Goal: Task Accomplishment & Management: Manage account settings

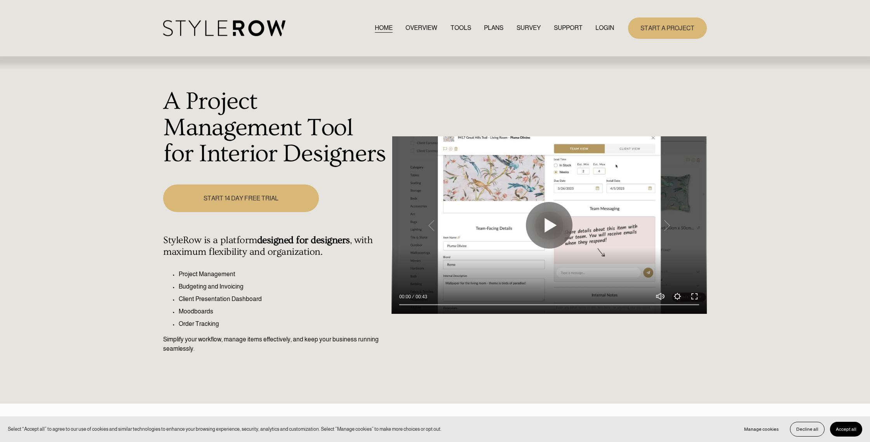
click at [602, 24] on div "HOME OVERVIEW TOOLS PLANS SURVEY SUPPORT QUESTIONS" at bounding box center [388, 28] width 451 height 16
click at [605, 28] on link "LOGIN" at bounding box center [604, 28] width 19 height 10
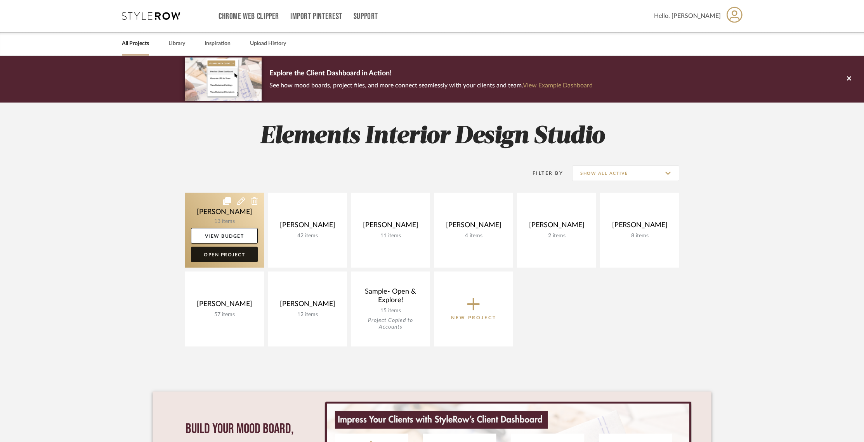
click at [233, 252] on link "Open Project" at bounding box center [224, 255] width 67 height 16
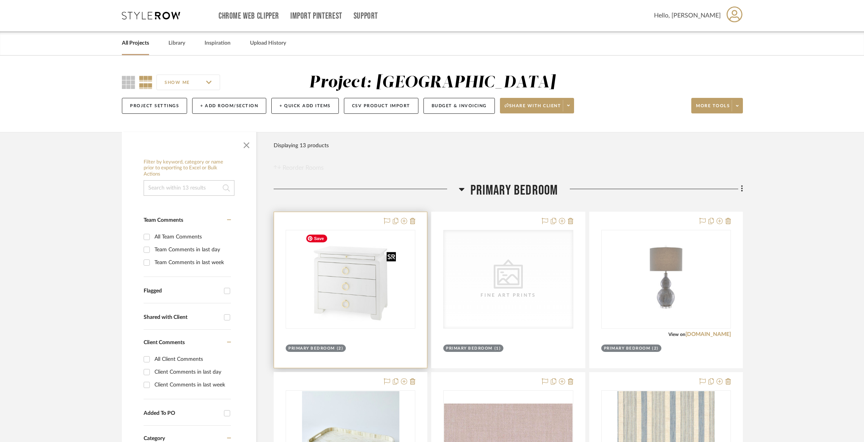
click at [369, 274] on img "0" at bounding box center [350, 279] width 97 height 97
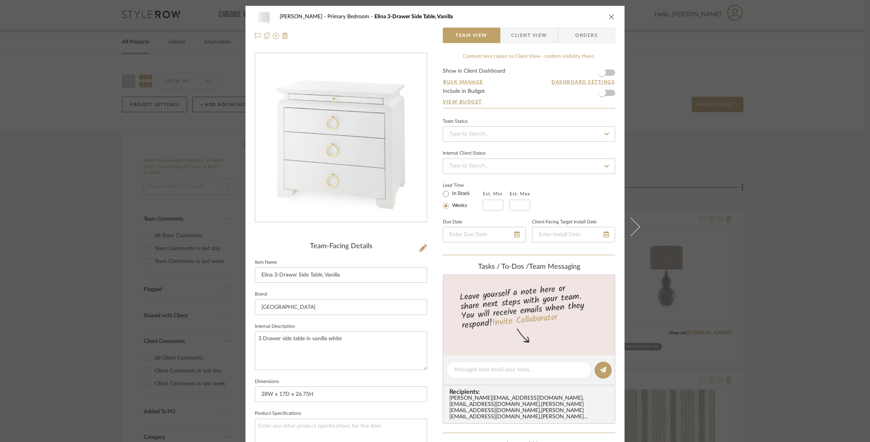
click at [519, 37] on span "Client View" at bounding box center [529, 36] width 36 height 16
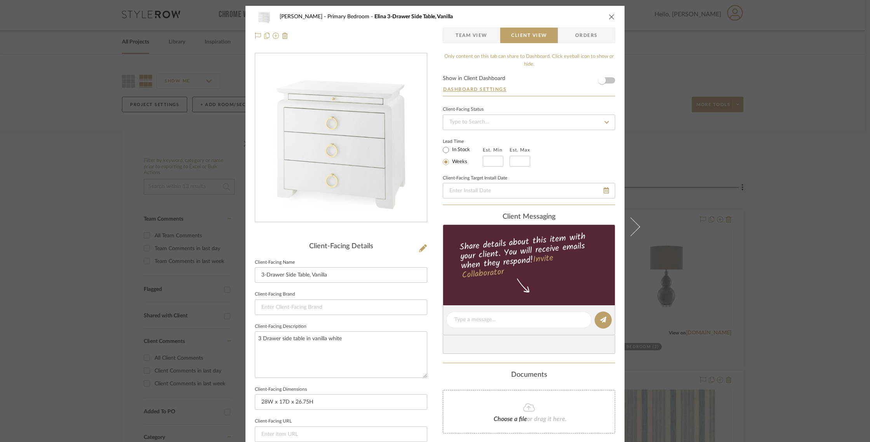
click at [610, 15] on icon "close" at bounding box center [611, 17] width 6 height 6
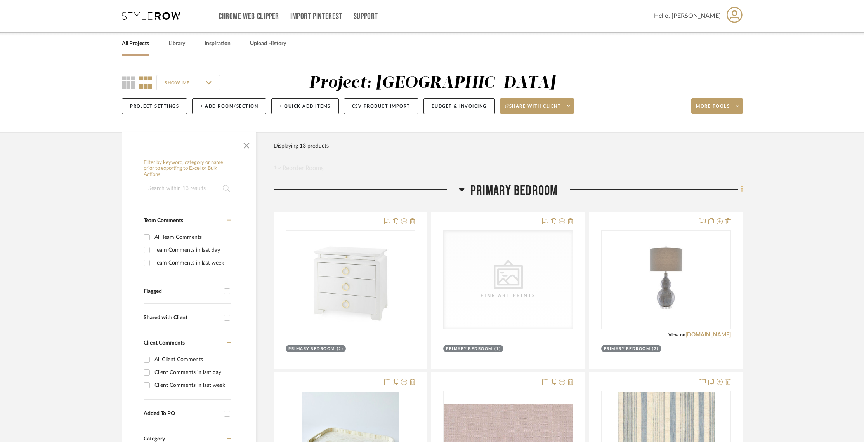
click at [740, 189] on fa-icon at bounding box center [740, 190] width 5 height 13
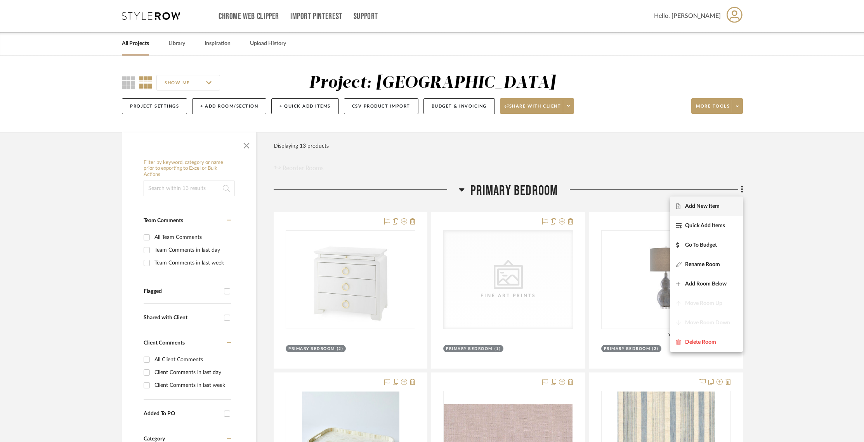
click at [709, 209] on span "Add New Item" at bounding box center [702, 206] width 35 height 7
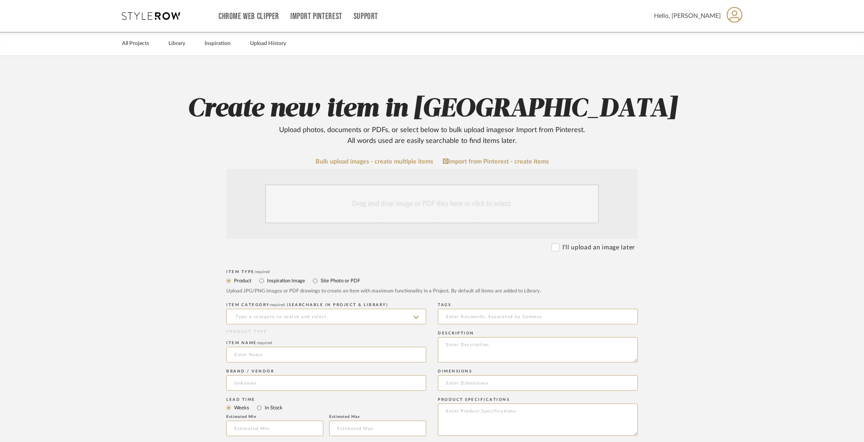
click at [430, 202] on div "Drag and drop image or PDF files here or click to select." at bounding box center [432, 203] width 334 height 39
click at [394, 204] on div "Drag and drop image or PDF files here or click to select." at bounding box center [432, 203] width 334 height 39
click at [462, 202] on div "Drag and drop image or PDF files here or click to select." at bounding box center [432, 203] width 334 height 39
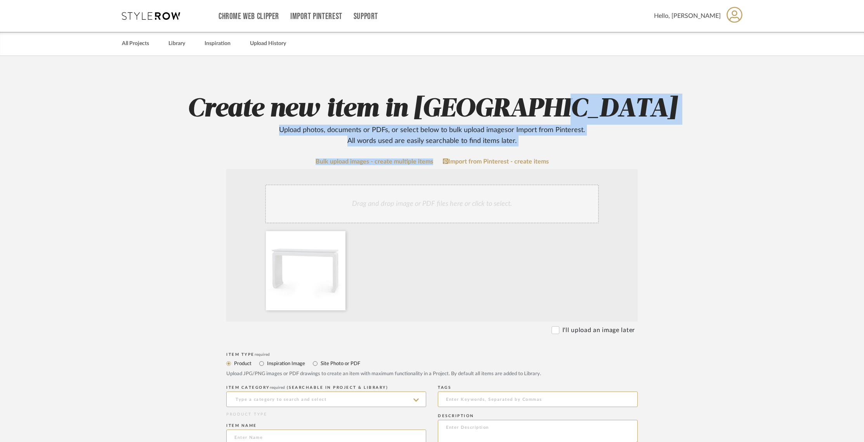
drag, startPoint x: 869, startPoint y: 118, endPoint x: 867, endPoint y: 147, distance: 28.8
click at [864, 151] on html "Chrome Web Clipper Import Pinterest Support All Projects Library Inspiration Up…" at bounding box center [432, 221] width 864 height 442
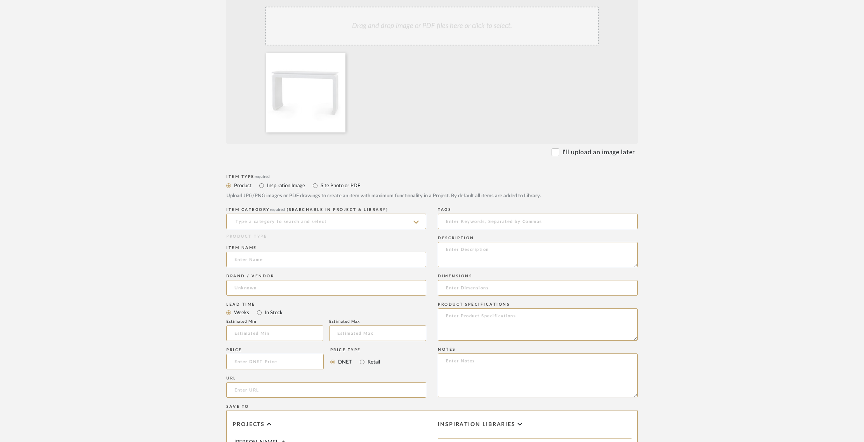
scroll to position [181, 0]
click at [377, 217] on input at bounding box center [326, 218] width 200 height 16
click at [345, 235] on div "Console Tables" at bounding box center [326, 238] width 199 height 20
type input "Console Tables"
click at [311, 262] on input at bounding box center [326, 256] width 200 height 16
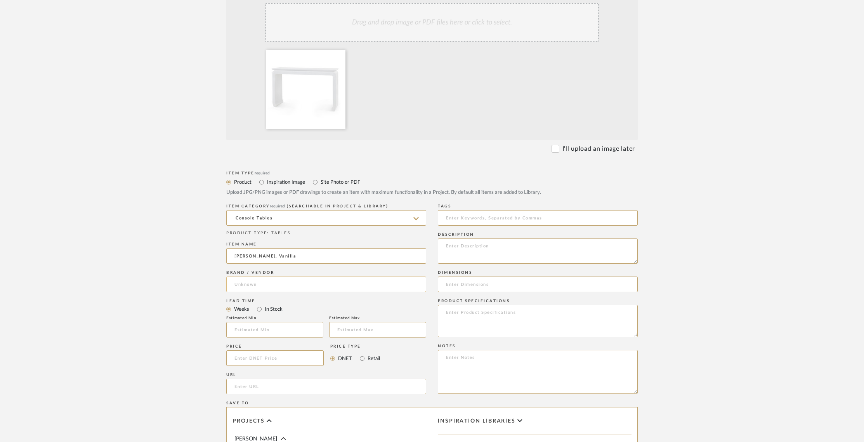
type input "Elina Console, Vanilla"
click at [292, 285] on input at bounding box center [326, 284] width 200 height 16
click at [270, 303] on span "Villa & House" at bounding box center [270, 304] width 59 height 7
type input "Villa & House"
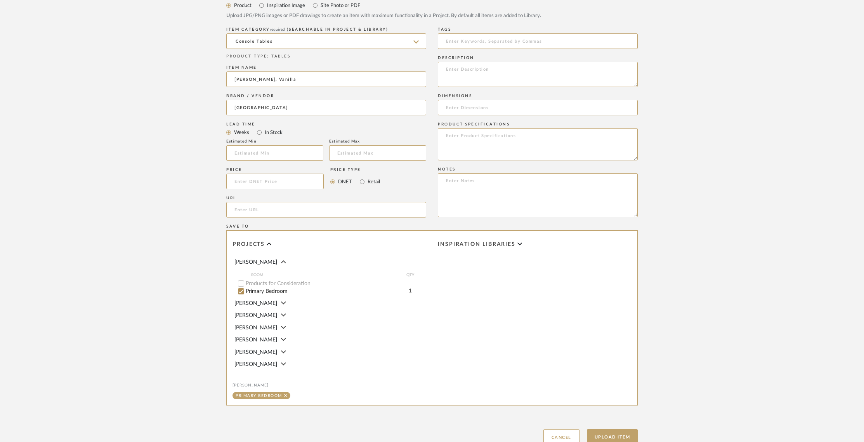
scroll to position [354, 0]
click at [485, 49] on input at bounding box center [538, 45] width 200 height 16
click at [485, 70] on textarea at bounding box center [538, 77] width 200 height 25
type textarea "Elina Console, Vanilla. Pigmented lacquered heavy linen."
click at [451, 109] on input at bounding box center [538, 111] width 200 height 16
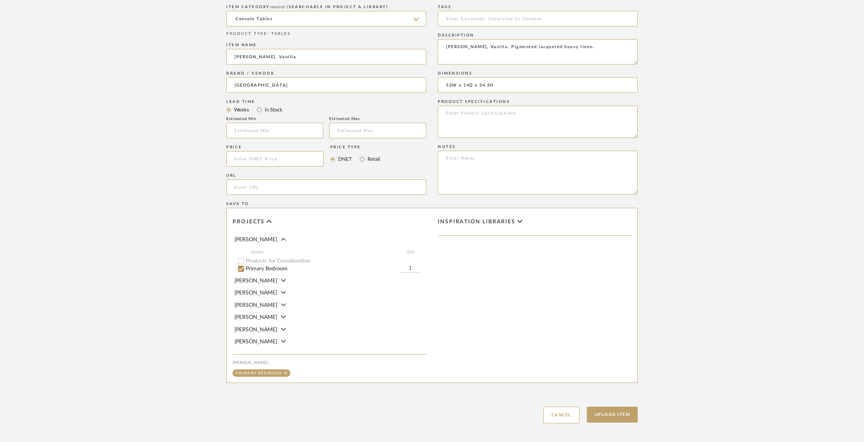
scroll to position [417, 0]
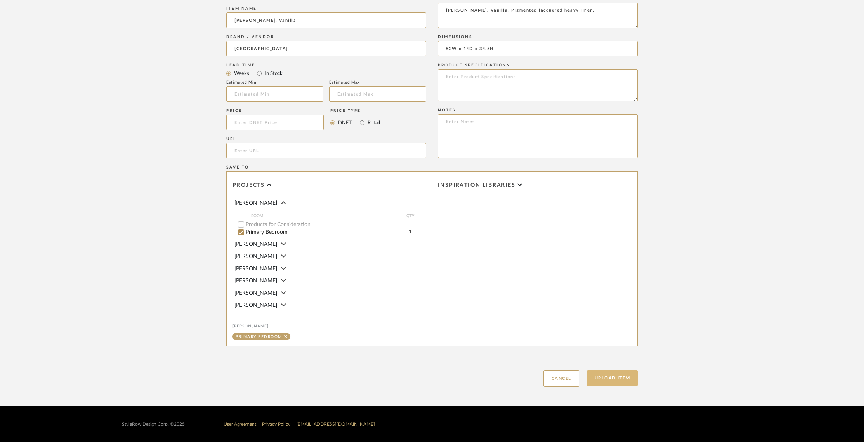
type input "52W x 14D x 34.5H"
click at [617, 382] on button "Upload Item" at bounding box center [612, 378] width 51 height 16
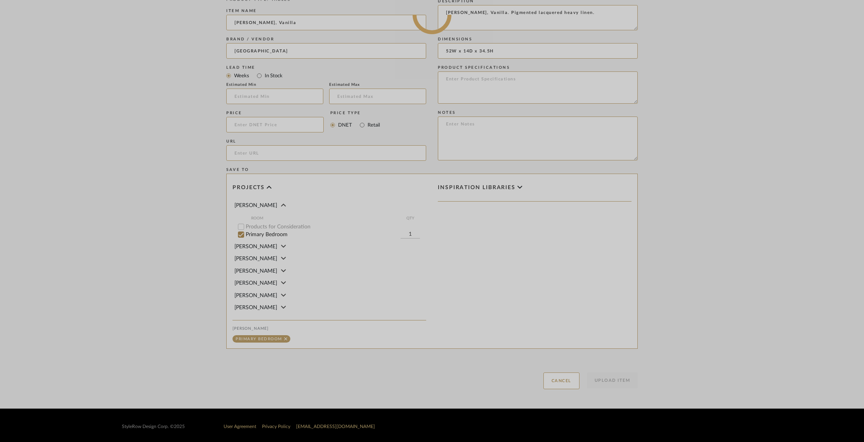
scroll to position [415, 0]
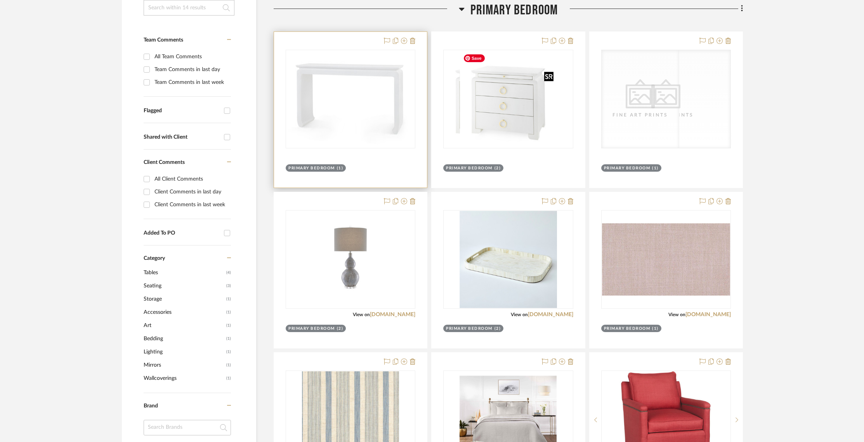
scroll to position [182, 0]
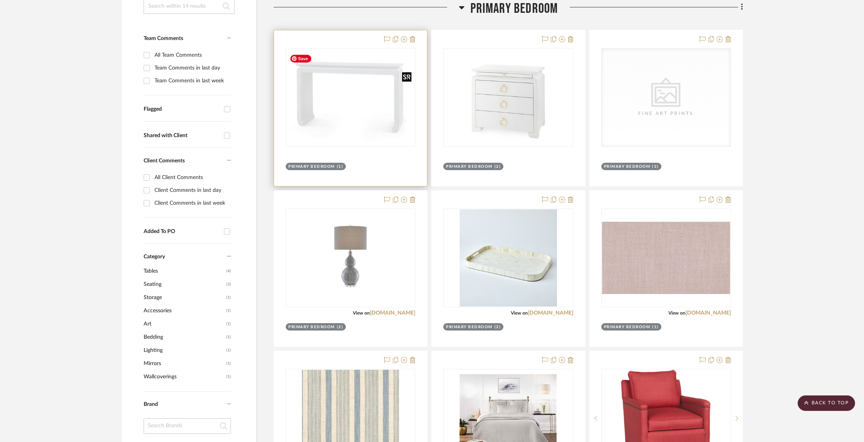
click at [344, 114] on div at bounding box center [351, 97] width 130 height 99
click at [360, 104] on img "0" at bounding box center [351, 97] width 128 height 93
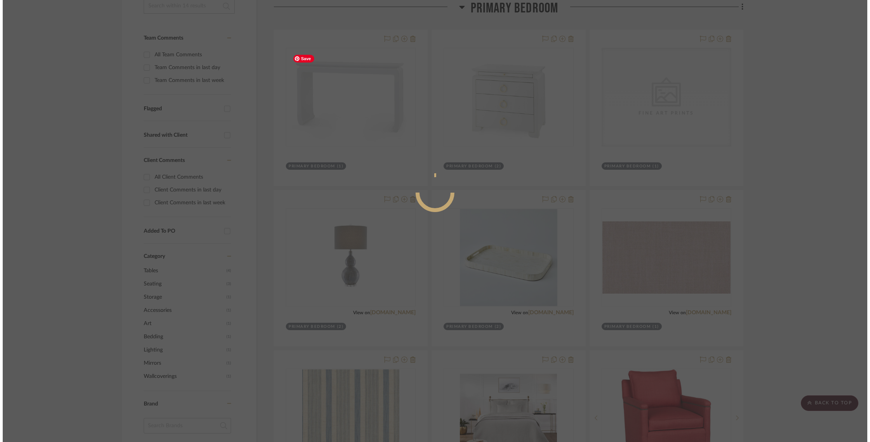
scroll to position [0, 0]
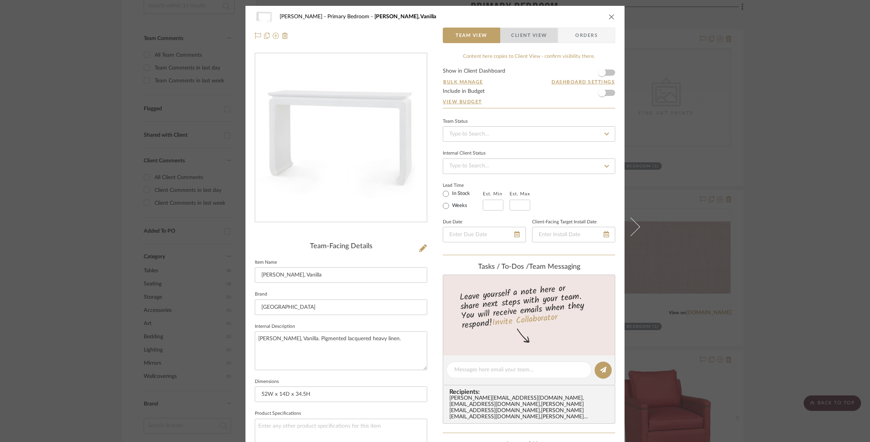
click at [523, 37] on span "Client View" at bounding box center [529, 36] width 36 height 16
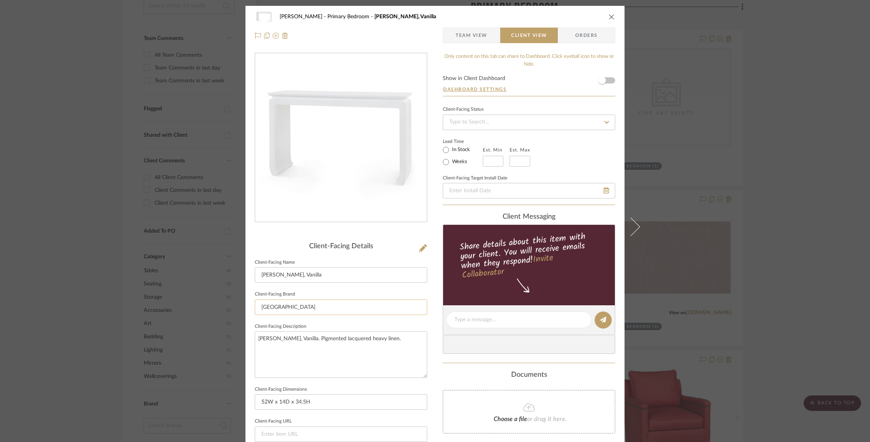
click at [330, 306] on input "Villa & House" at bounding box center [341, 307] width 172 height 16
type input "V"
click at [344, 403] on input "52W x 14D x 34.5H" at bounding box center [341, 402] width 172 height 16
click at [269, 339] on textarea "Elina Console, Vanilla. Pigmented lacquered heavy linen." at bounding box center [341, 354] width 172 height 46
type textarea "Console, Vanilla. Pigmented lacquered heavy linen."
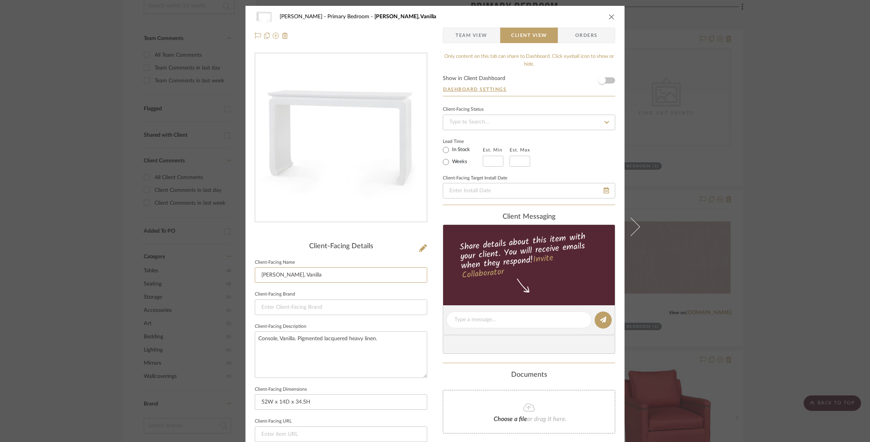
drag, startPoint x: 274, startPoint y: 275, endPoint x: 287, endPoint y: 288, distance: 17.8
click at [274, 276] on input "Elina Console, Vanilla" at bounding box center [341, 275] width 172 height 16
click at [271, 274] on input "Elina Console, Vanilla" at bounding box center [341, 275] width 172 height 16
type input "Console, Vanilla"
click at [421, 247] on icon at bounding box center [423, 248] width 8 height 8
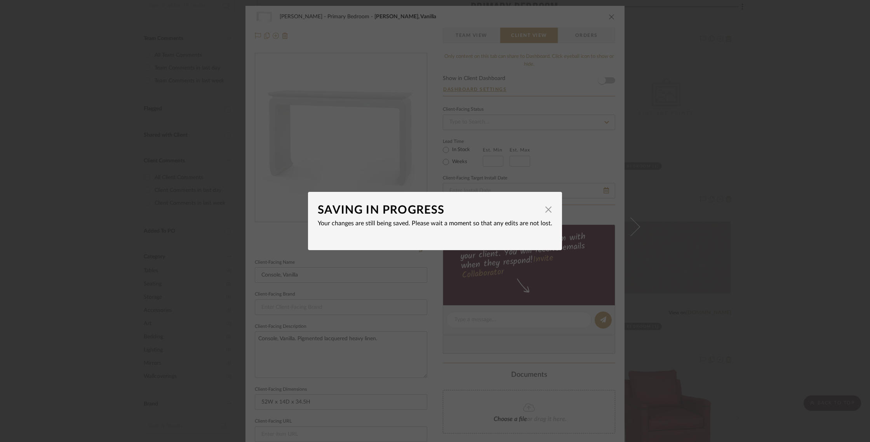
click at [554, 273] on div "SAVING IN PROGRESS × Your changes are still being saved. Please wait a moment s…" at bounding box center [435, 221] width 870 height 442
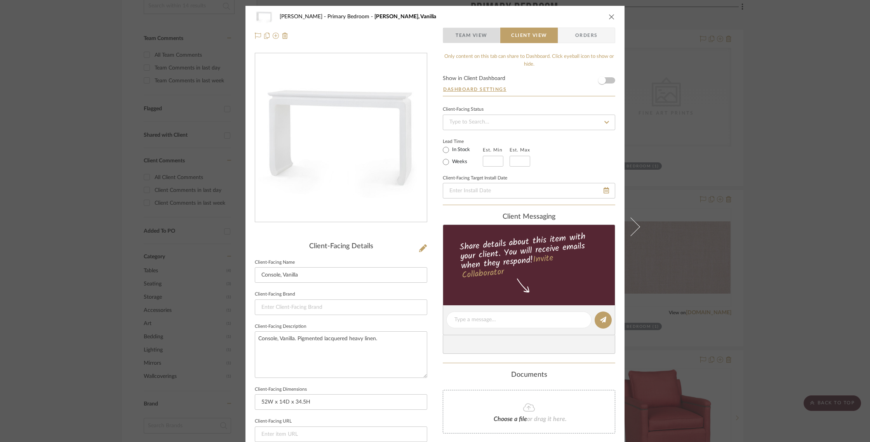
click at [461, 37] on span "Team View" at bounding box center [471, 36] width 32 height 16
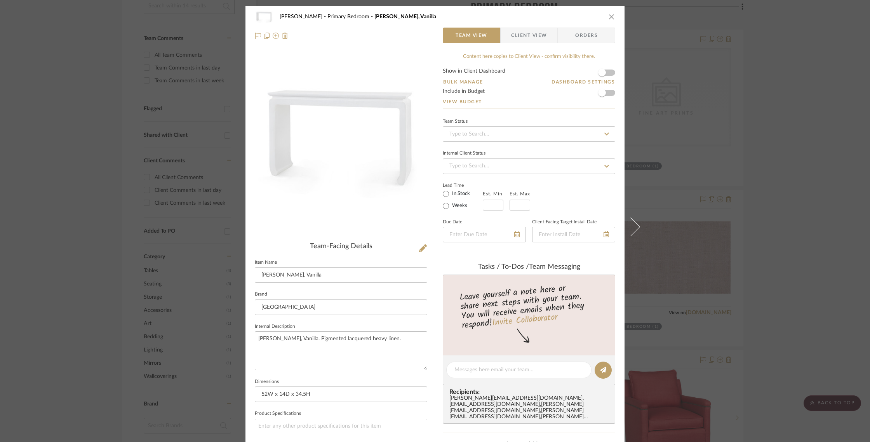
click at [525, 34] on span "Client View" at bounding box center [529, 36] width 36 height 16
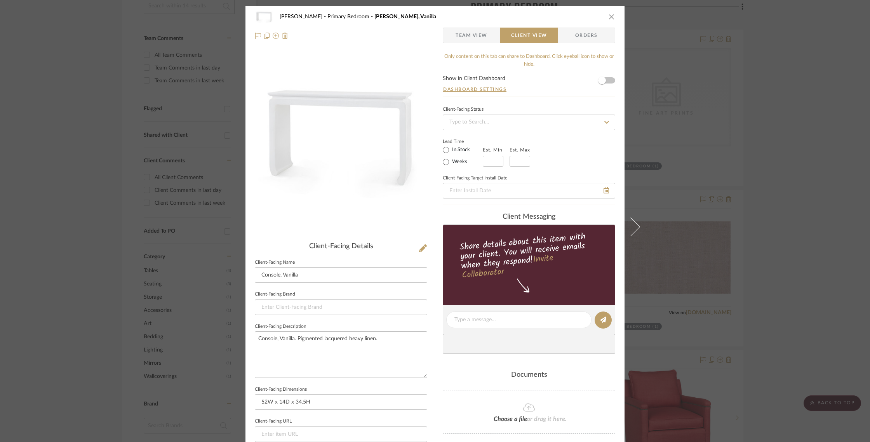
click at [610, 17] on icon "close" at bounding box center [611, 17] width 6 height 6
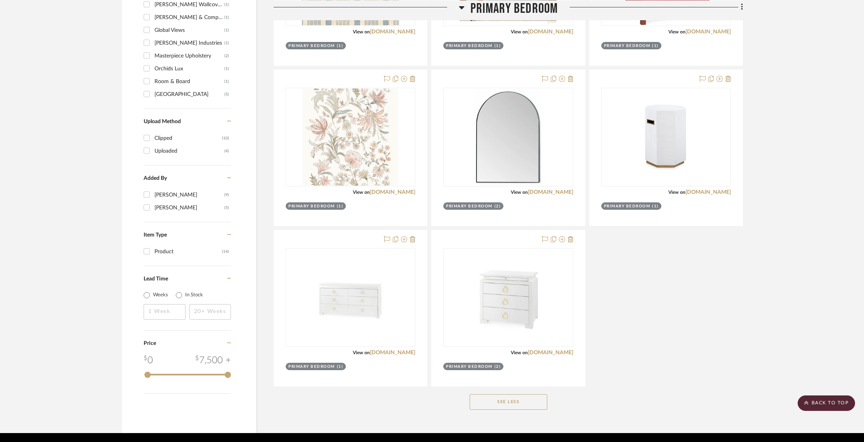
scroll to position [625, 0]
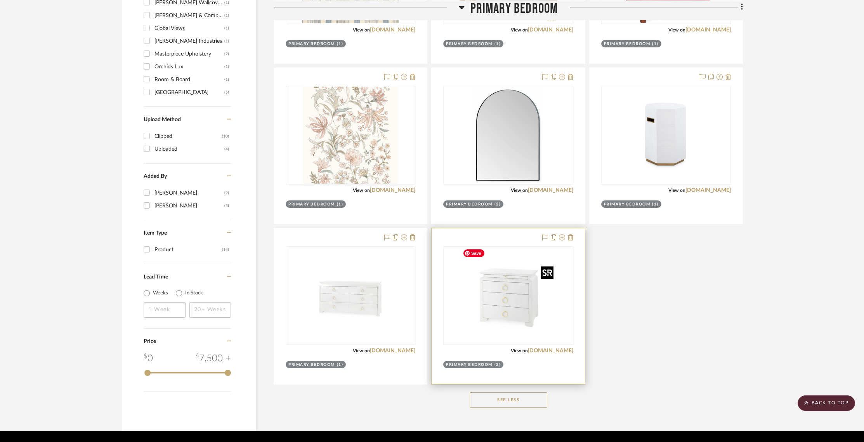
click at [532, 284] on img at bounding box center [508, 295] width 97 height 97
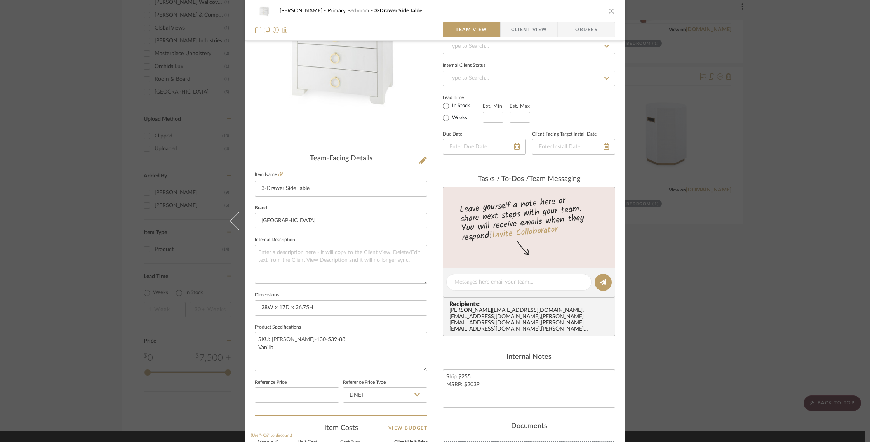
scroll to position [91, 0]
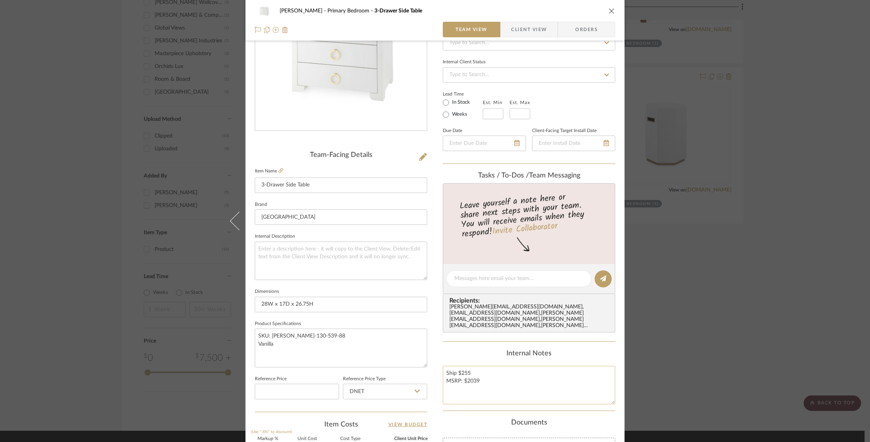
click at [469, 366] on textarea "Ship $255 MSRP: $2039" at bounding box center [529, 385] width 172 height 38
drag, startPoint x: 454, startPoint y: 367, endPoint x: 461, endPoint y: 367, distance: 7.0
click at [454, 367] on textarea "Ship $412 MSRP: $2039" at bounding box center [529, 385] width 172 height 38
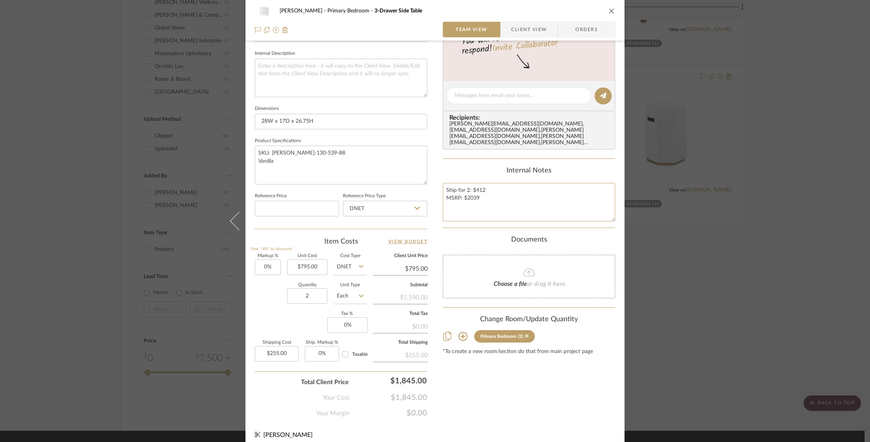
scroll to position [280, 0]
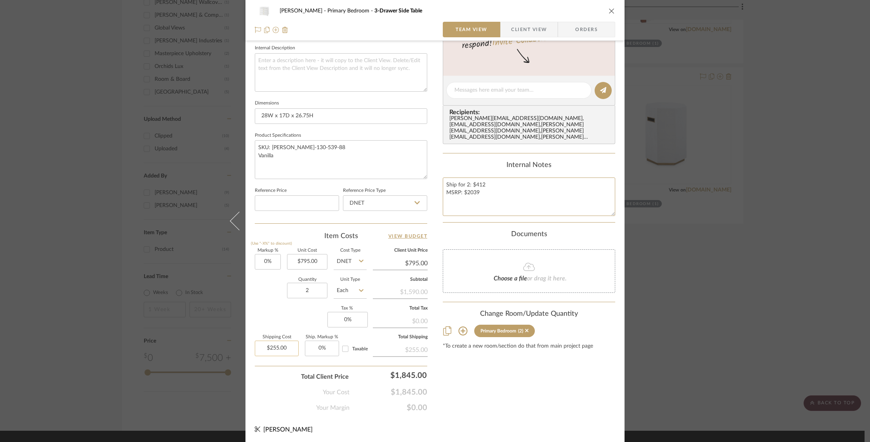
type textarea "Ship for 2: $412 MSRP: $2039"
type input "255.00"
drag, startPoint x: 275, startPoint y: 346, endPoint x: 286, endPoint y: 351, distance: 11.7
click at [275, 346] on input "255.00" at bounding box center [277, 348] width 44 height 16
type input "$412.00"
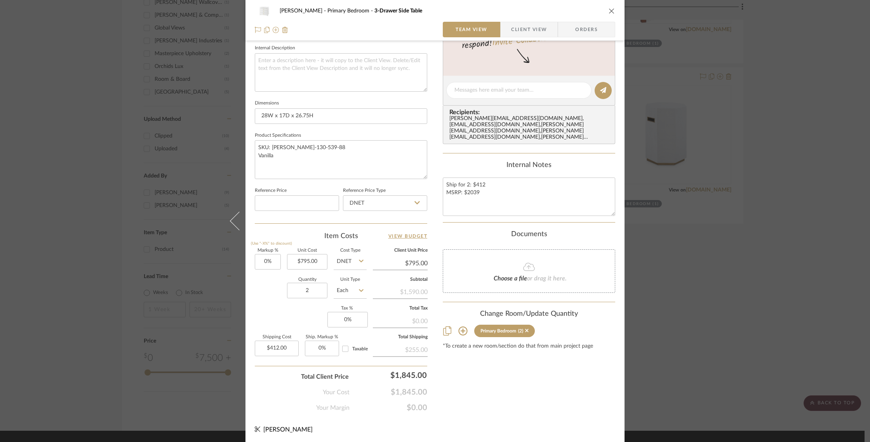
click at [674, 266] on div "Barletta Primary Bedroom 3-Drawer Side Table Team View Client View Orders Team-…" at bounding box center [435, 221] width 870 height 442
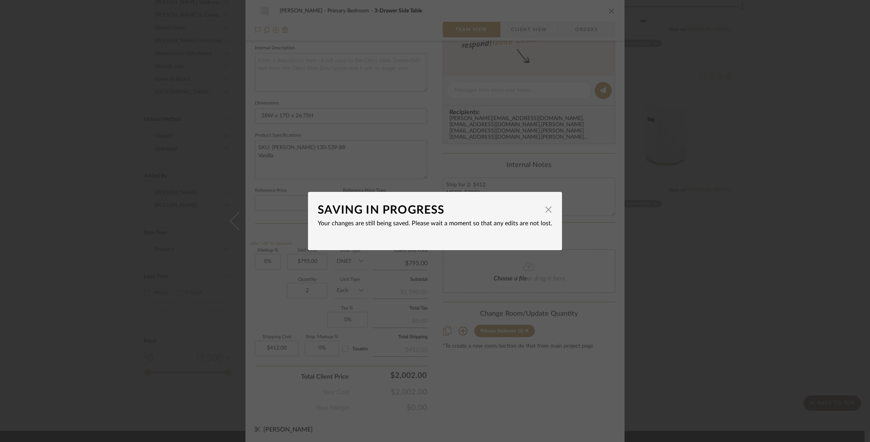
click at [780, 186] on div "SAVING IN PROGRESS × Your changes are still being saved. Please wait a moment s…" at bounding box center [435, 221] width 870 height 442
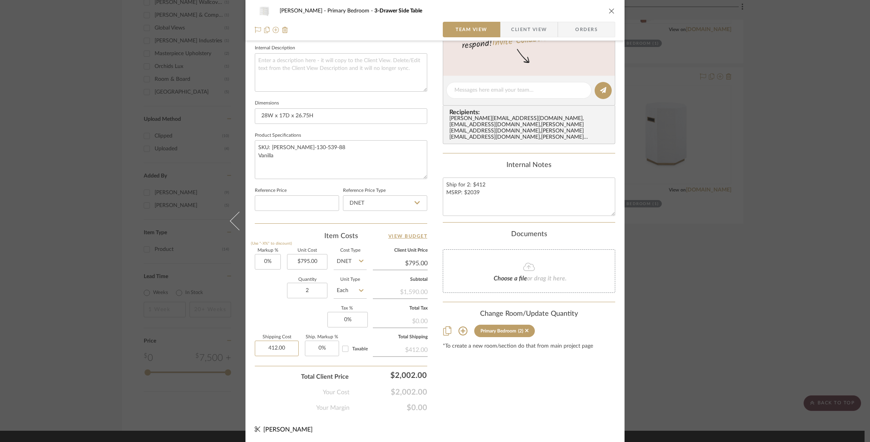
drag, startPoint x: 276, startPoint y: 346, endPoint x: 301, endPoint y: 358, distance: 28.5
click at [276, 346] on input "412.00" at bounding box center [277, 348] width 44 height 16
type input "$255.00"
click at [729, 365] on div "Barletta Primary Bedroom 3-Drawer Side Table Team View Client View Orders Team-…" at bounding box center [435, 221] width 870 height 442
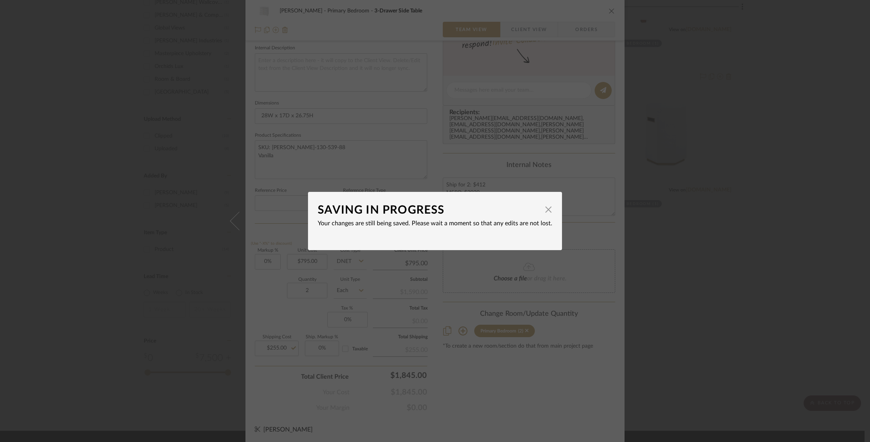
click at [708, 334] on div "SAVING IN PROGRESS × Your changes are still being saved. Please wait a moment s…" at bounding box center [435, 221] width 870 height 442
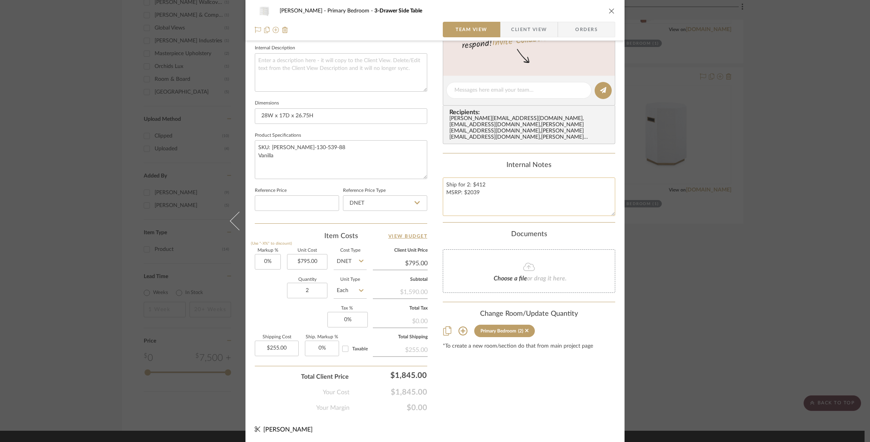
click at [481, 177] on textarea "Ship for 2: $412 MSRP: $2039" at bounding box center [529, 196] width 172 height 38
type textarea "Shipping: $255 MSRP: $2039"
click at [771, 342] on div "Barletta Primary Bedroom 3-Drawer Side Table Team View Client View Orders Team-…" at bounding box center [435, 221] width 870 height 442
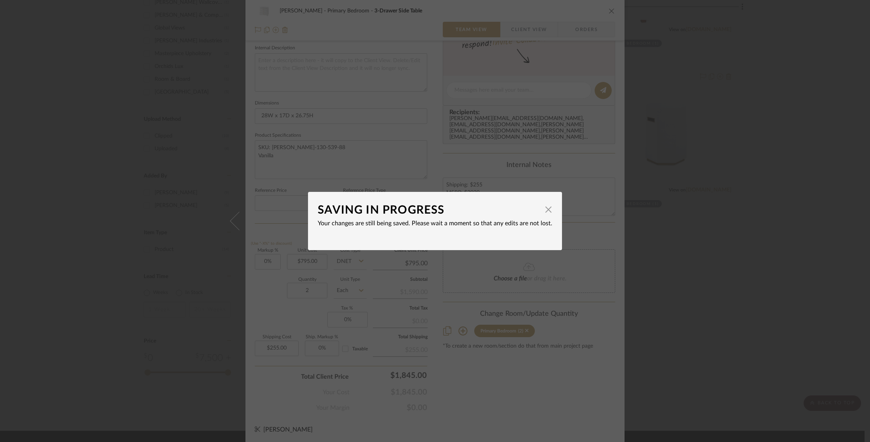
click at [779, 271] on div "SAVING IN PROGRESS × Your changes are still being saved. Please wait a moment s…" at bounding box center [435, 221] width 870 height 442
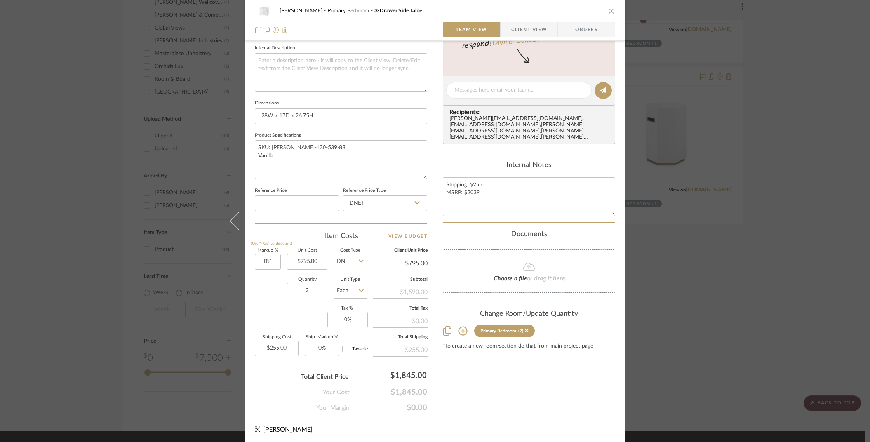
click at [535, 32] on span "Client View" at bounding box center [529, 30] width 36 height 16
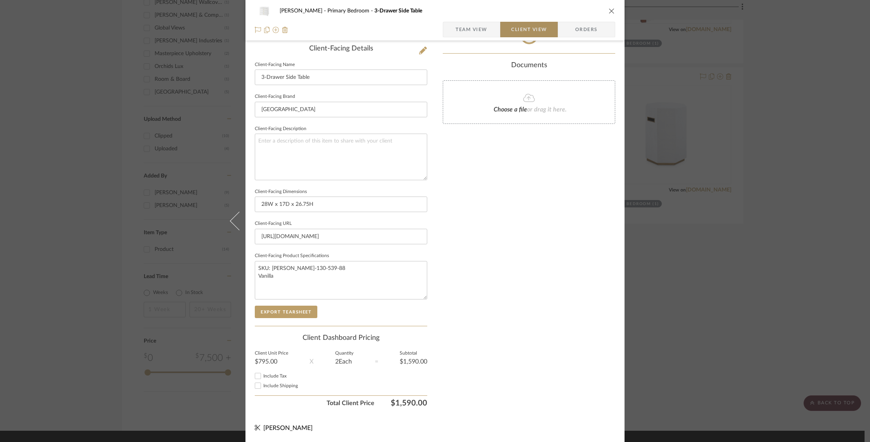
scroll to position [197, 0]
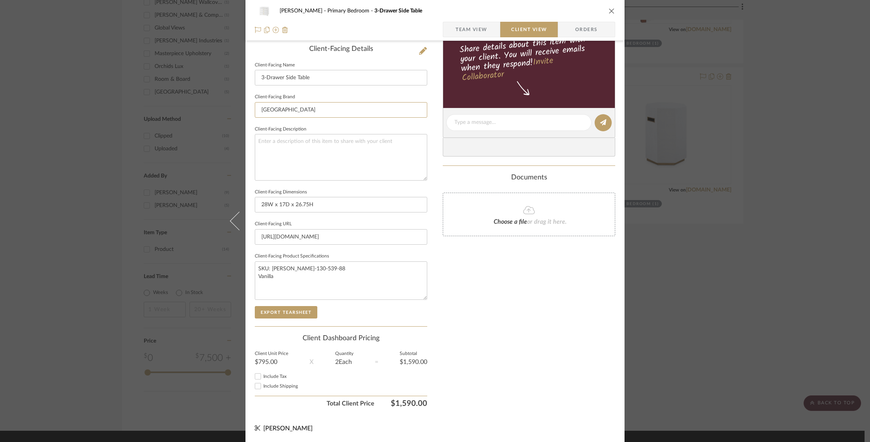
drag, startPoint x: 310, startPoint y: 112, endPoint x: 211, endPoint y: 102, distance: 99.5
click at [212, 102] on div "Barletta Primary Bedroom 3-Drawer Side Table Team View Client View Orders Clien…" at bounding box center [435, 221] width 870 height 442
drag, startPoint x: 419, startPoint y: 238, endPoint x: 257, endPoint y: 229, distance: 161.4
click at [258, 229] on input "https://vandh.com/elina-3-drawer-side-table-vanilla/?searchid=46038&search_quer…" at bounding box center [341, 237] width 172 height 16
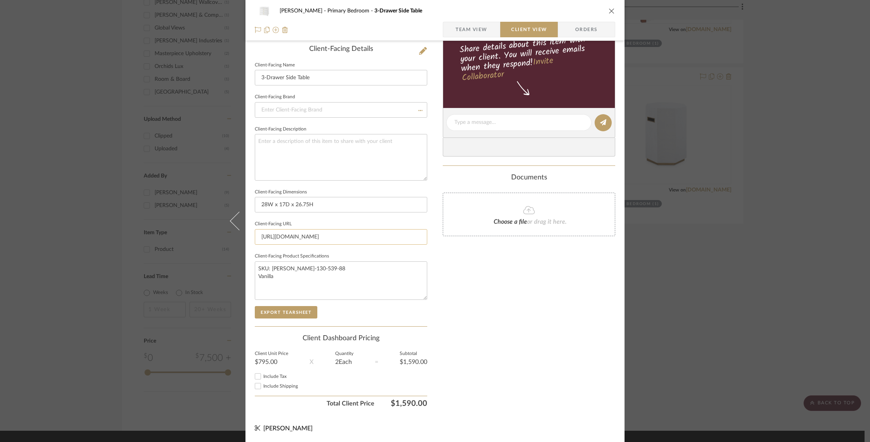
type input "38&search_query=elina#/"
drag, startPoint x: 337, startPoint y: 238, endPoint x: 245, endPoint y: 229, distance: 92.4
click at [245, 229] on div "Barletta Primary Bedroom 3-Drawer Side Table Team View Client View Orders Clien…" at bounding box center [434, 126] width 379 height 634
type input "https://vandh.com/elina-3-drawer-side-table-vanilla/?searchid=46038&search_quer…"
click at [423, 238] on input "https://vandh.com/elina-3-drawer-side-table-vanilla/?searchid=46038&search_quer…" at bounding box center [341, 237] width 172 height 16
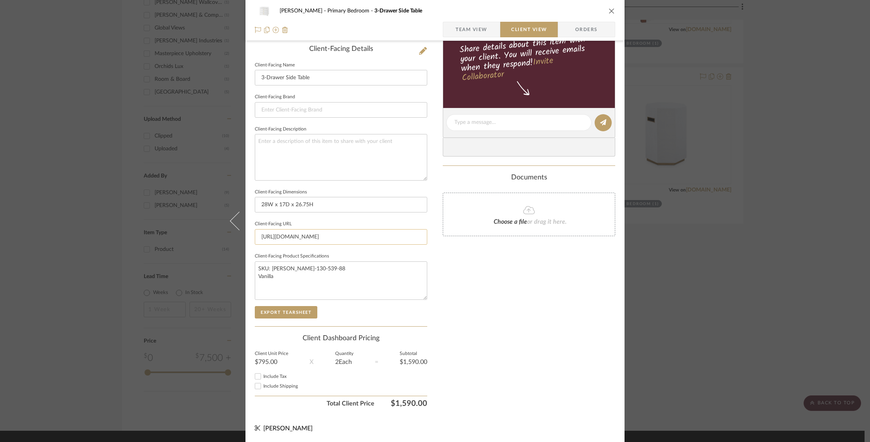
scroll to position [0, 1]
type input "https://vandh.com/elina-3-drawer-side-table-v8&search_query=elina#/"
drag, startPoint x: 257, startPoint y: 237, endPoint x: 419, endPoint y: 239, distance: 162.7
click at [419, 239] on input "https://vandh.com/elina-3-drawer-side-table-v8&search_query=elina#/" at bounding box center [341, 237] width 172 height 16
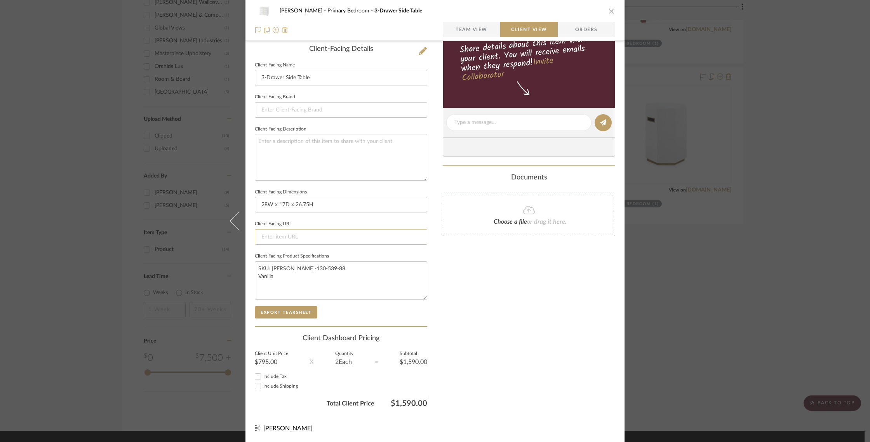
scroll to position [0, 0]
click at [297, 237] on input at bounding box center [341, 237] width 172 height 16
click at [268, 266] on textarea "SKU: ELI-130-539-88 Vanilla" at bounding box center [341, 280] width 172 height 38
drag, startPoint x: 279, startPoint y: 276, endPoint x: 256, endPoint y: 263, distance: 26.4
click at [256, 263] on textarea "SKU: ELI-130-539-88 Vanilla" at bounding box center [341, 280] width 172 height 38
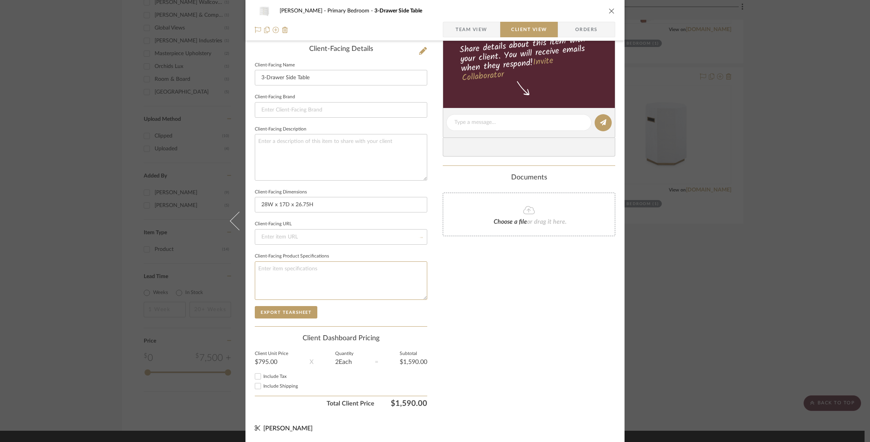
type textarea "SKU: ELI-130-539-88 Vanilla"
click at [423, 49] on icon at bounding box center [423, 51] width 8 height 8
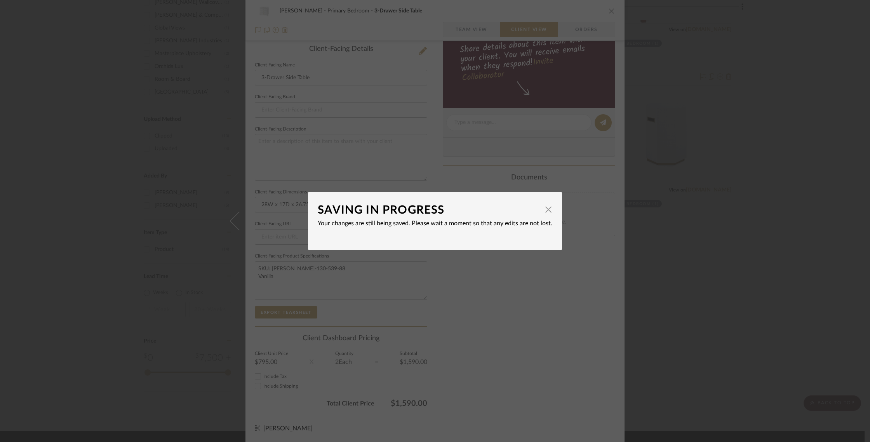
click at [682, 200] on div "SAVING IN PROGRESS × Your changes are still being saved. Please wait a moment s…" at bounding box center [435, 221] width 870 height 442
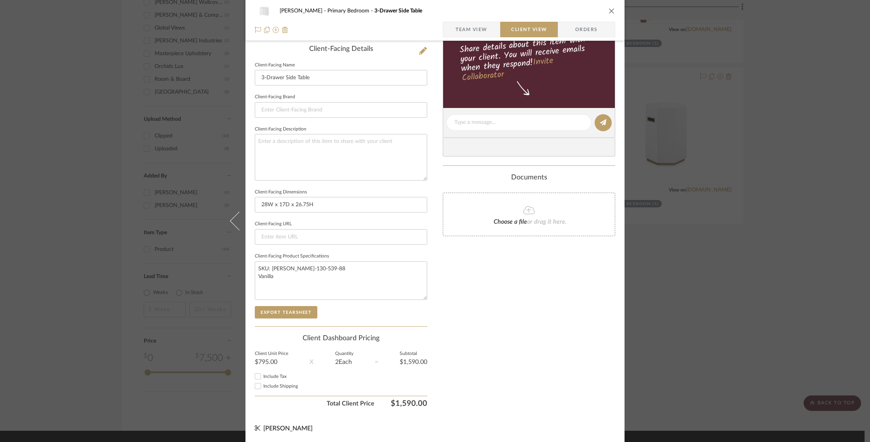
drag, startPoint x: 869, startPoint y: 250, endPoint x: 868, endPoint y: 277, distance: 27.6
click at [868, 277] on div "Barletta Primary Bedroom 3-Drawer Side Table Team View Client View Orders Clien…" at bounding box center [435, 221] width 870 height 442
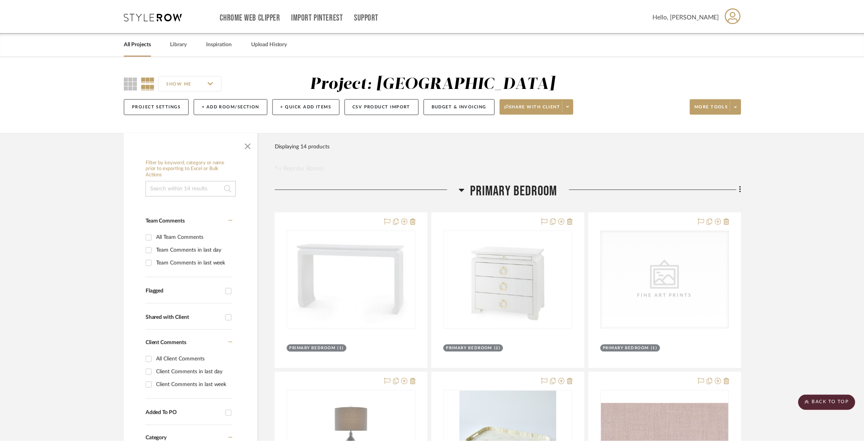
scroll to position [625, 0]
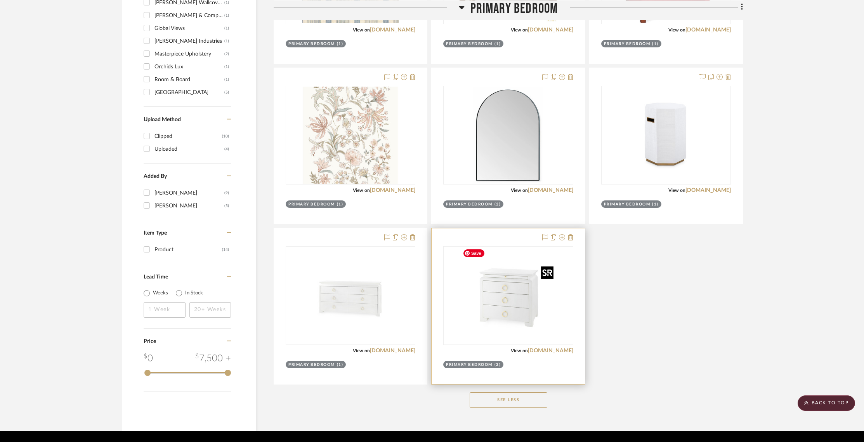
click at [505, 285] on img "0" at bounding box center [508, 295] width 97 height 97
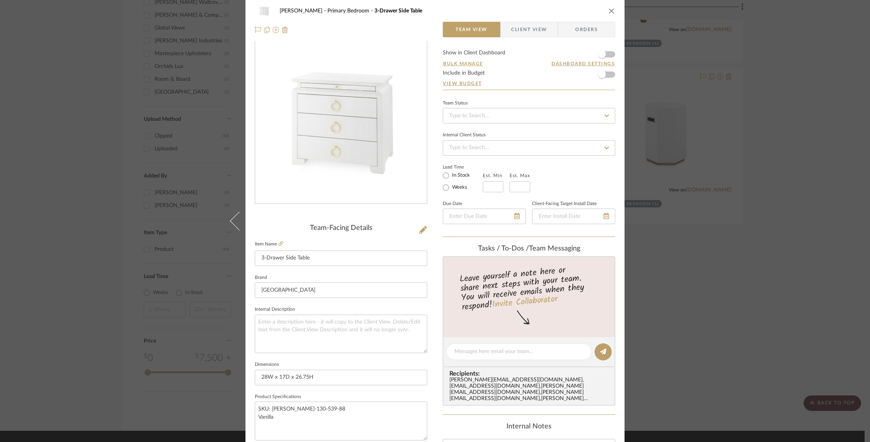
scroll to position [0, 0]
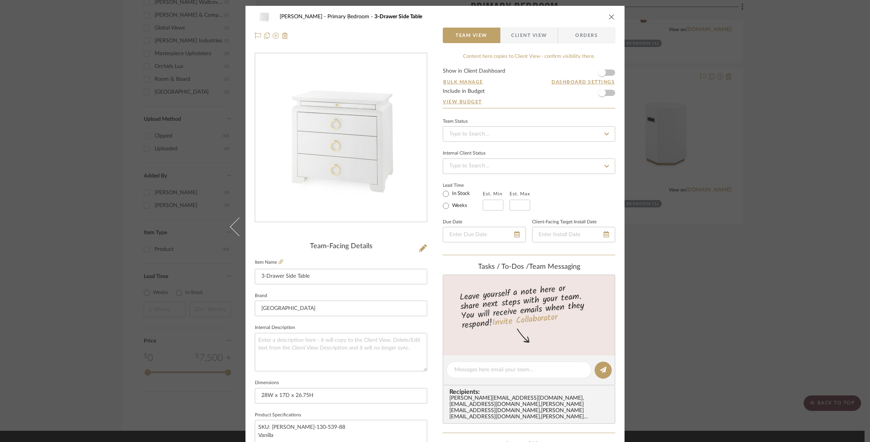
click at [516, 32] on span "Client View" at bounding box center [529, 36] width 36 height 16
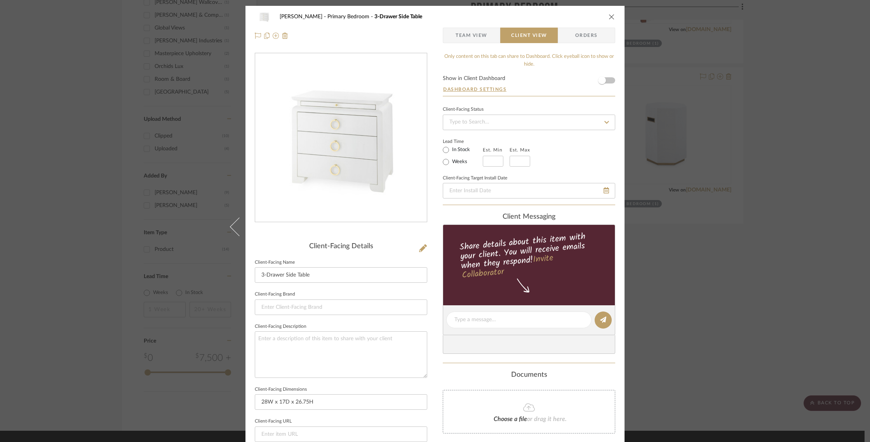
click at [610, 21] on div "Barletta Primary Bedroom 3-Drawer Side Table" at bounding box center [435, 17] width 360 height 16
click at [610, 16] on icon "close" at bounding box center [611, 17] width 6 height 6
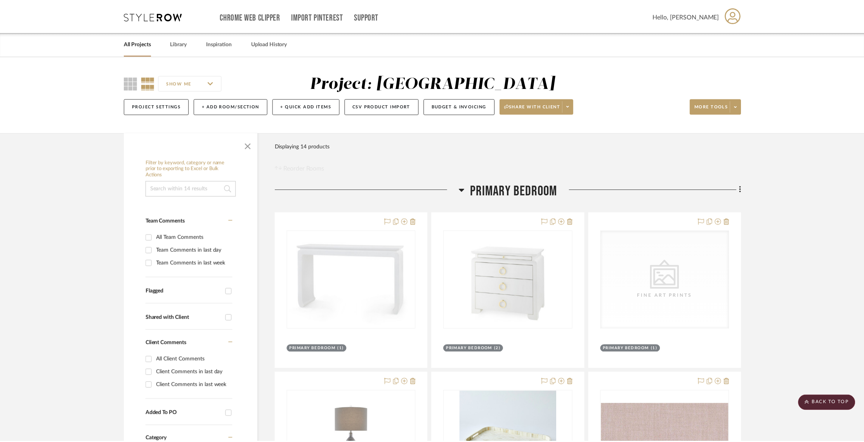
scroll to position [625, 0]
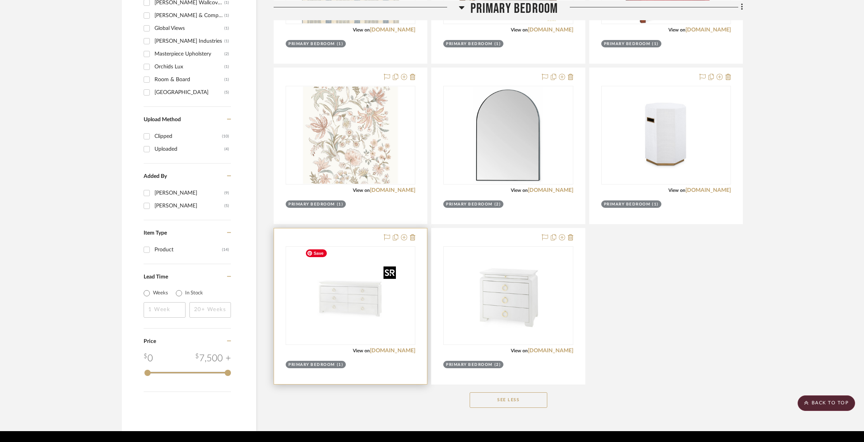
click at [362, 278] on img at bounding box center [350, 295] width 97 height 97
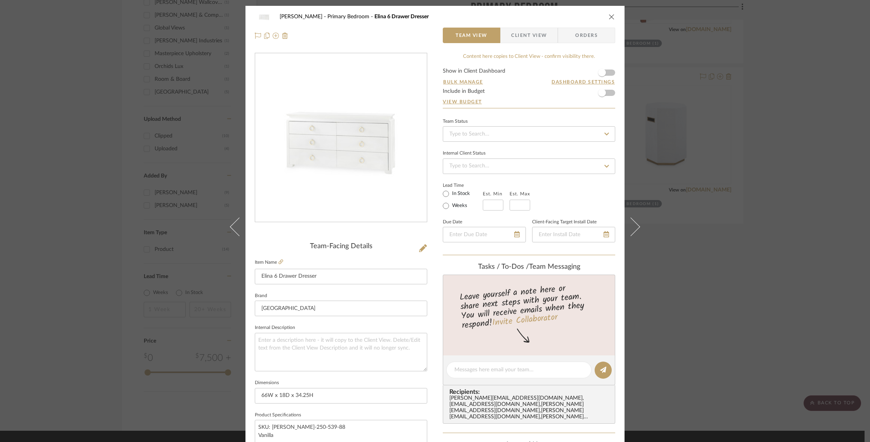
click at [610, 16] on icon "close" at bounding box center [611, 17] width 6 height 6
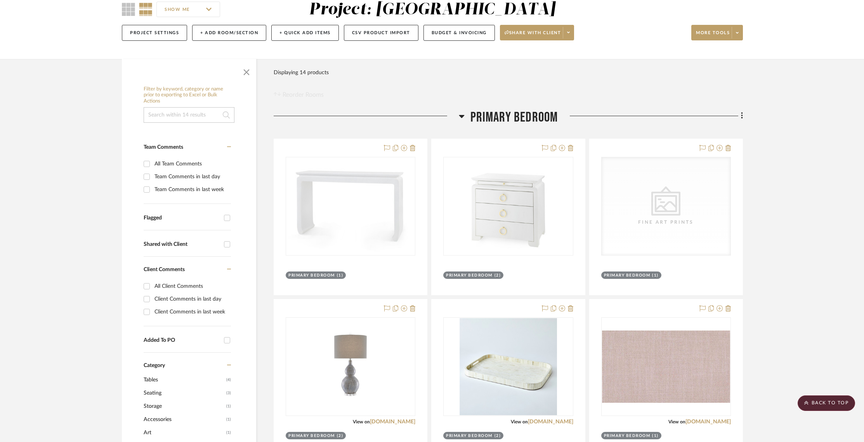
scroll to position [75, 0]
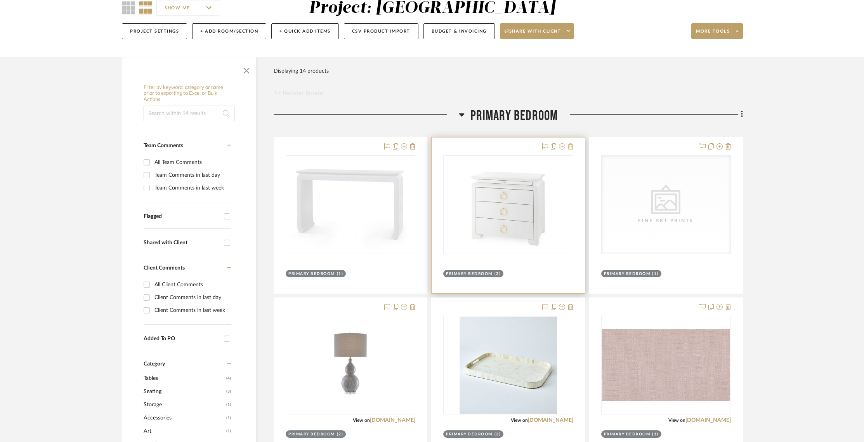
click at [573, 147] on icon at bounding box center [570, 146] width 5 height 6
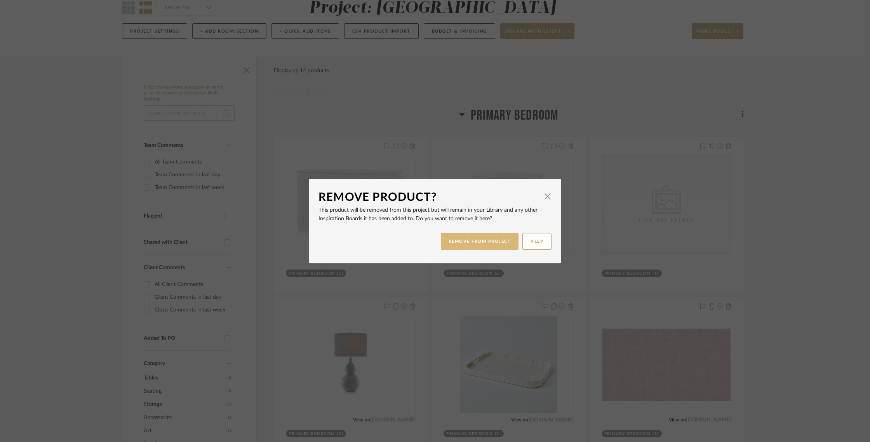
click at [485, 242] on button "REMOVE FROM PROJECT" at bounding box center [480, 241] width 78 height 17
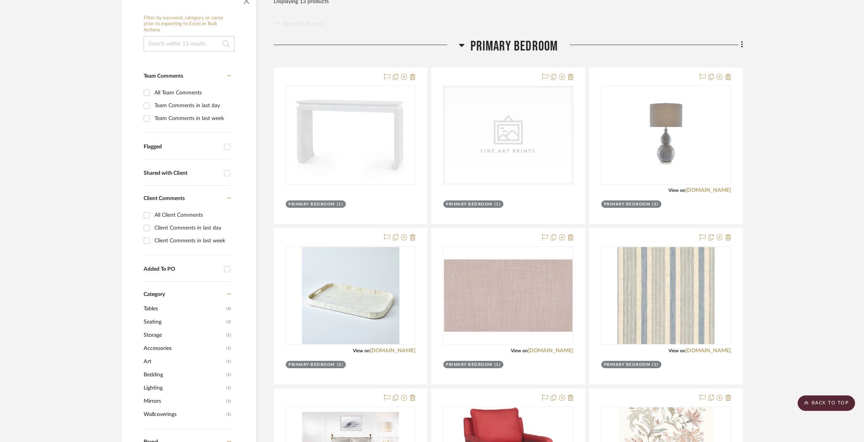
scroll to position [43, 0]
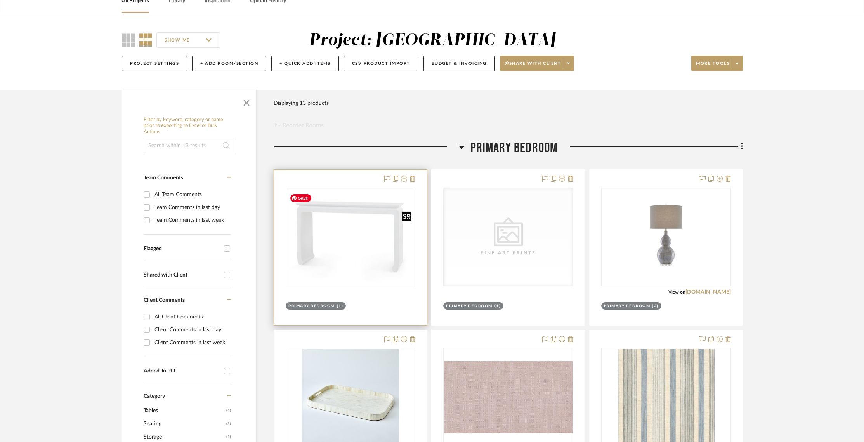
click at [341, 222] on img "0" at bounding box center [351, 236] width 128 height 93
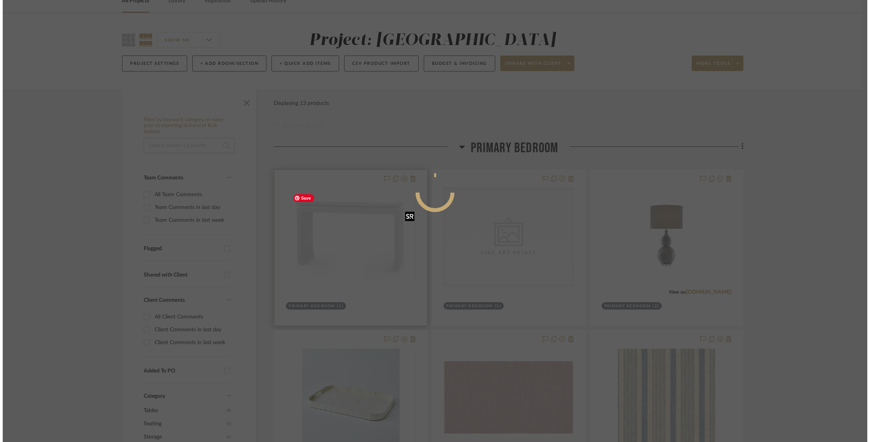
scroll to position [0, 0]
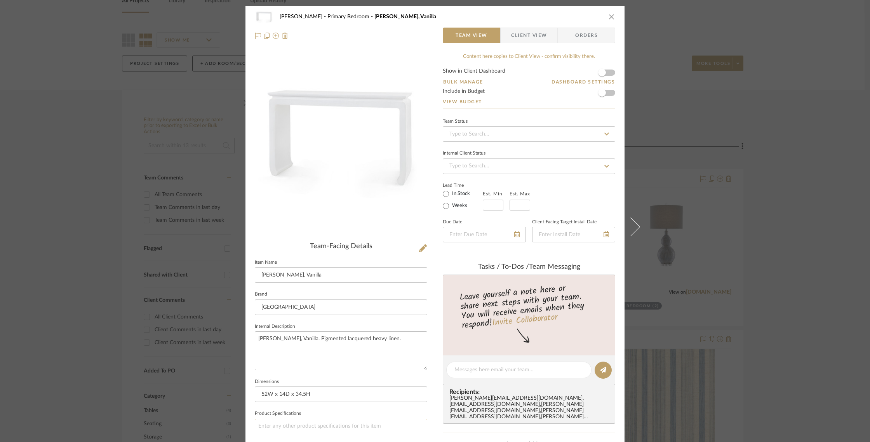
click at [328, 426] on textarea at bounding box center [341, 438] width 172 height 38
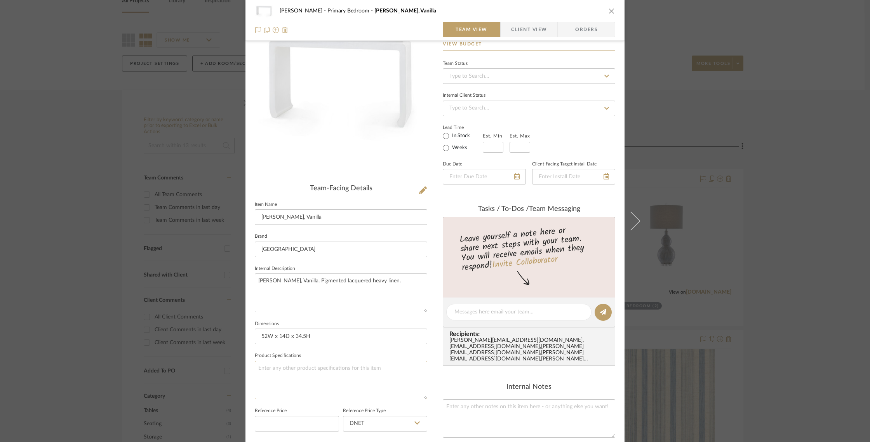
scroll to position [278, 0]
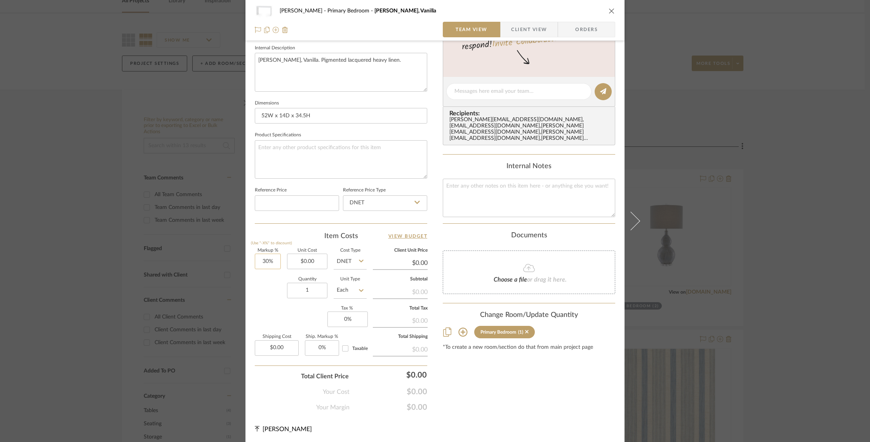
type input "30"
type input "0.00"
click at [310, 263] on input "0.00" at bounding box center [307, 262] width 40 height 16
type input "0%"
type input "$985.00"
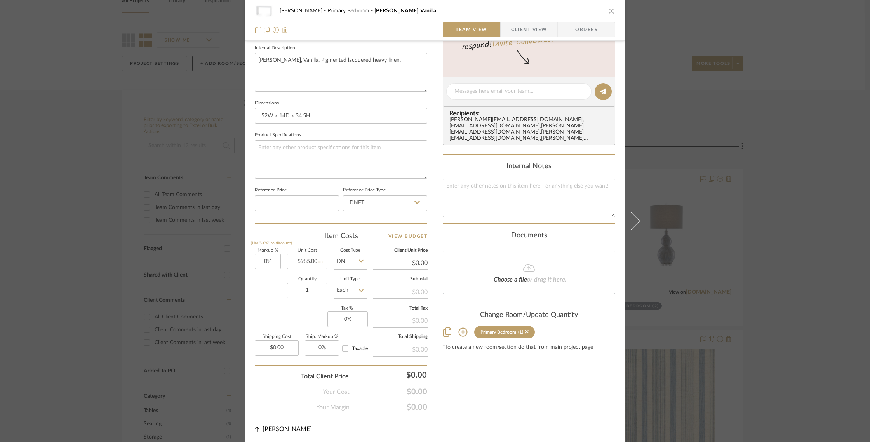
click at [258, 284] on div "Quantity 1 Unit Type Each" at bounding box center [311, 291] width 112 height 28
type input "$985.00"
click at [285, 351] on input "0.00" at bounding box center [277, 348] width 44 height 16
type input "$157.00"
click at [519, 417] on div "Barletta Primary Bedroom Elina Console, Vanilla Team View Client View Orders Te…" at bounding box center [434, 85] width 379 height 716
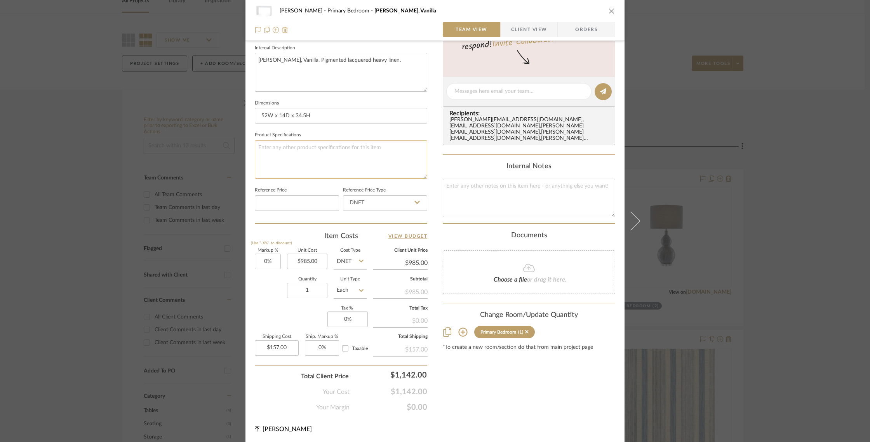
click at [270, 156] on textarea at bounding box center [341, 159] width 172 height 38
drag, startPoint x: 255, startPoint y: 146, endPoint x: 259, endPoint y: 152, distance: 6.3
click at [255, 146] on textarea "ELI-400-539" at bounding box center [341, 159] width 172 height 38
type textarea "SKU: ELI-400-539"
click at [459, 187] on textarea at bounding box center [529, 198] width 172 height 38
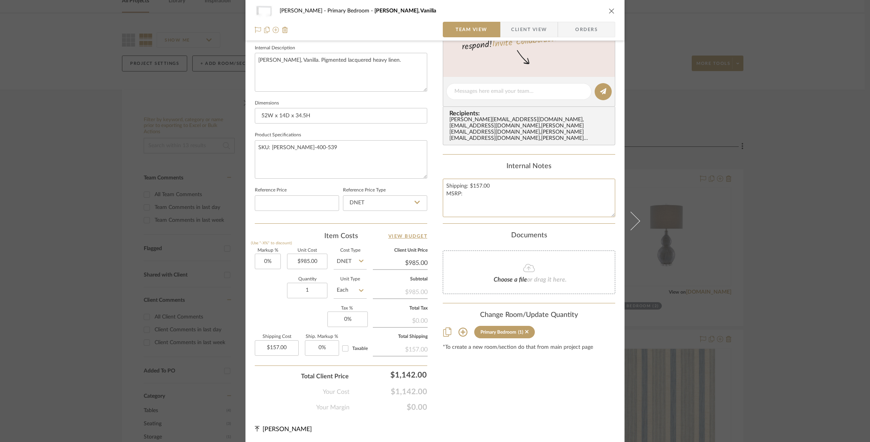
type textarea "Shipping: $157.00 MSRP:"
type textarea "Shipping: $157.00 MSRP: $2,660.00"
click at [520, 36] on span "Client View" at bounding box center [529, 30] width 36 height 16
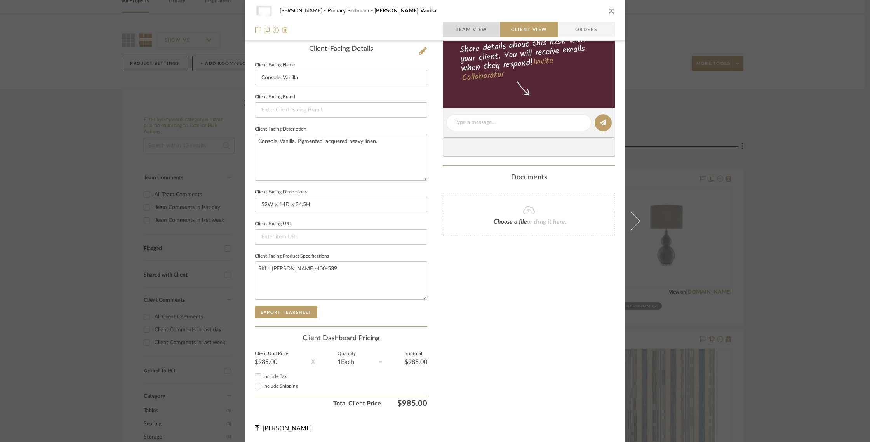
click at [472, 26] on span "Team View" at bounding box center [471, 30] width 32 height 16
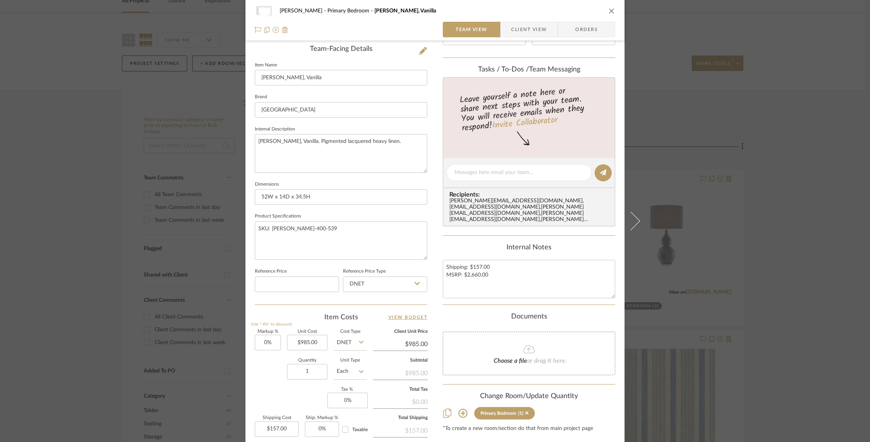
drag, startPoint x: 869, startPoint y: 63, endPoint x: 869, endPoint y: 71, distance: 8.2
click at [869, 71] on div "Barletta Primary Bedroom Elina Console, Vanilla Team View Client View Orders Te…" at bounding box center [435, 221] width 870 height 442
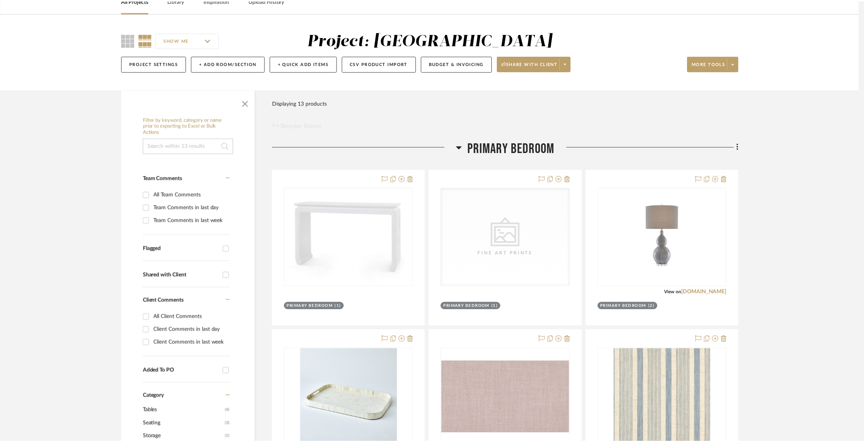
scroll to position [43, 0]
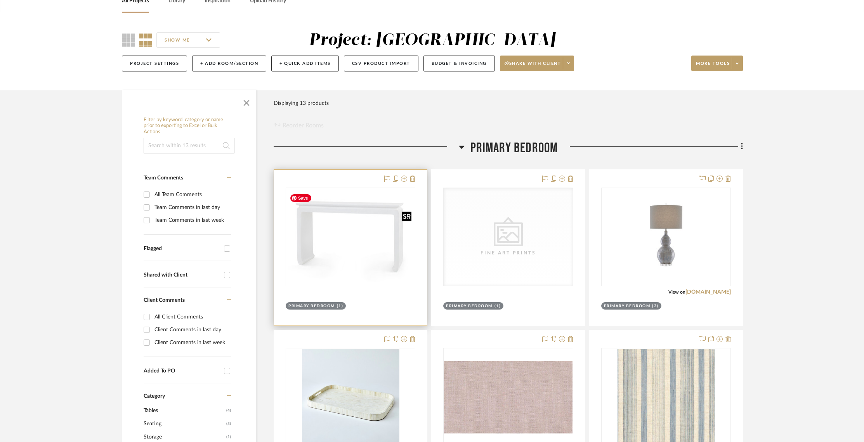
click at [361, 214] on img "0" at bounding box center [351, 236] width 128 height 93
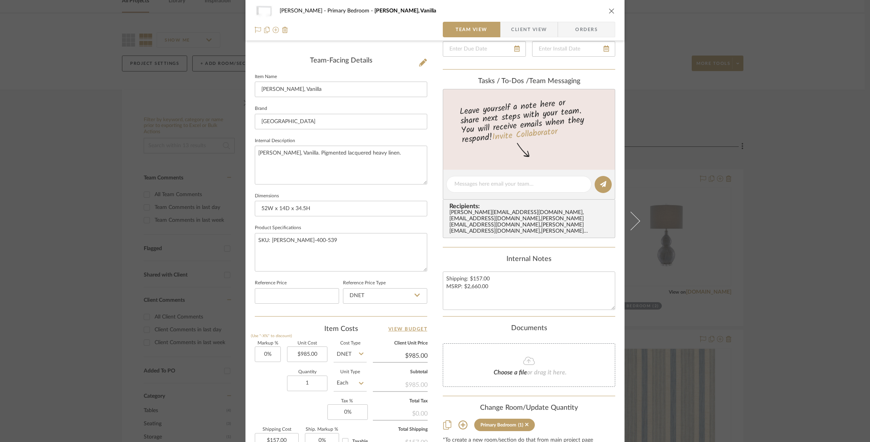
scroll to position [185, 0]
click at [610, 13] on icon "close" at bounding box center [611, 11] width 6 height 6
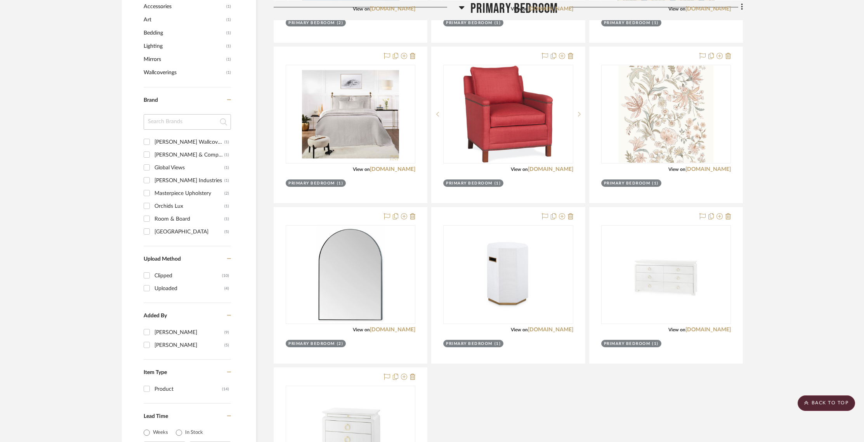
scroll to position [494, 0]
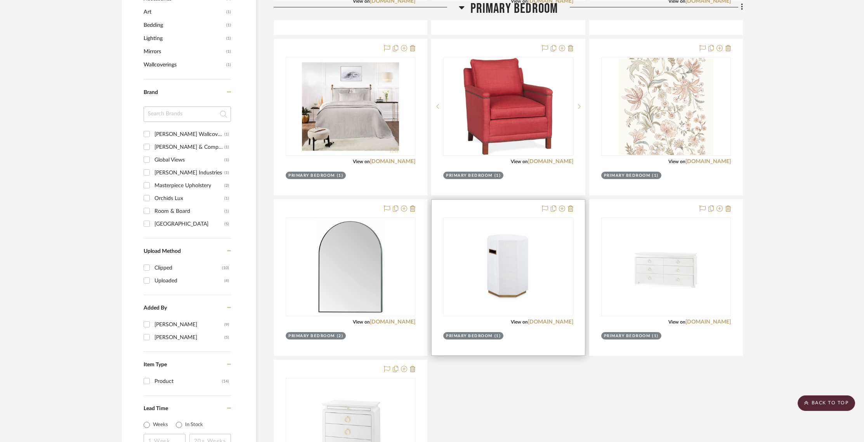
click at [574, 208] on div at bounding box center [508, 278] width 153 height 156
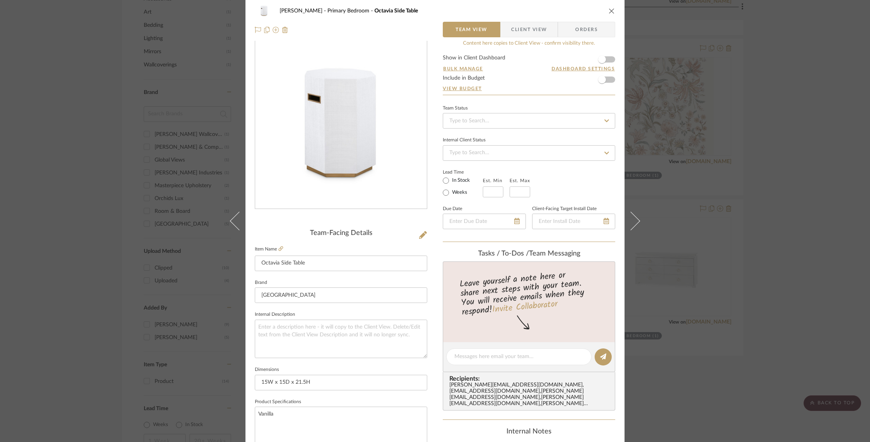
scroll to position [0, 0]
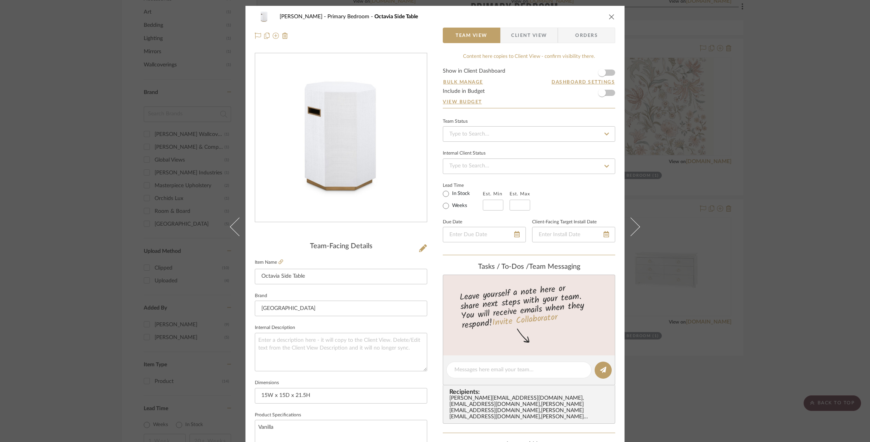
click at [609, 17] on icon "close" at bounding box center [611, 17] width 6 height 6
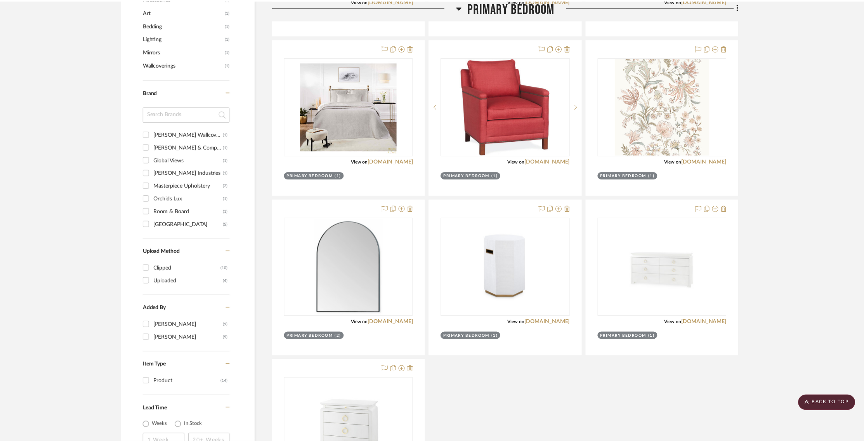
scroll to position [494, 0]
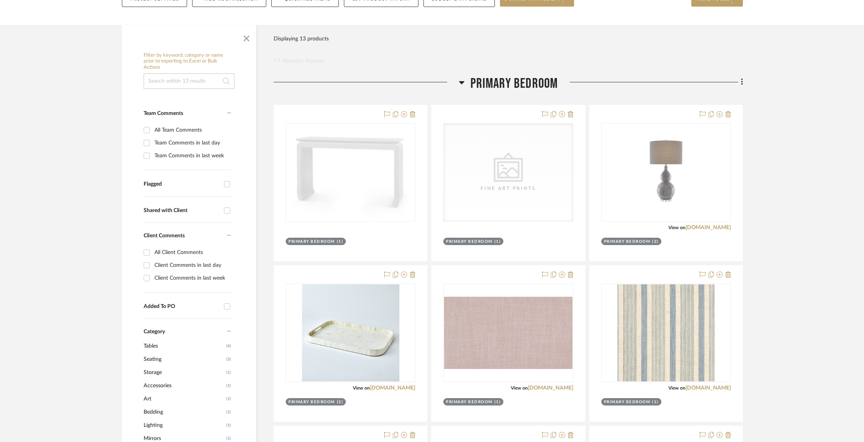
click at [742, 83] on icon at bounding box center [742, 82] width 2 height 9
click at [724, 96] on span "Add New Item" at bounding box center [706, 99] width 61 height 7
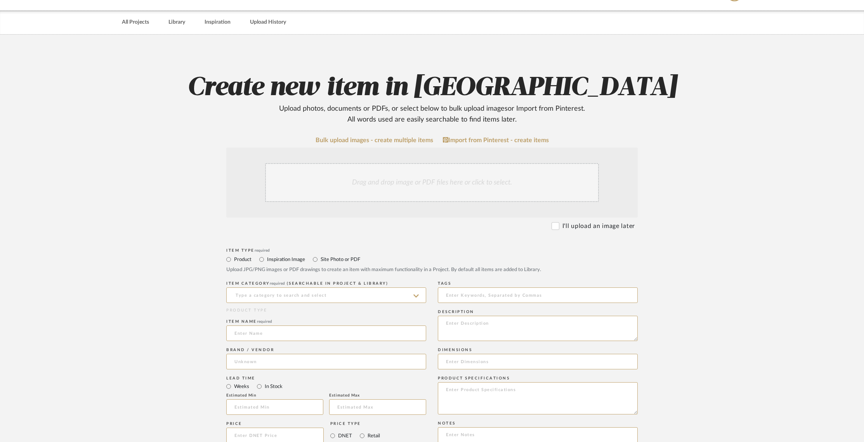
scroll to position [27, 0]
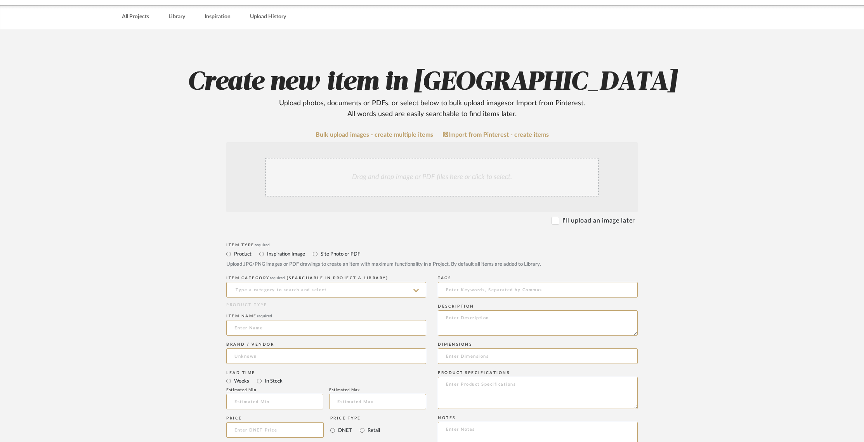
click at [414, 177] on div "Drag and drop image or PDF files here or click to select." at bounding box center [432, 177] width 334 height 39
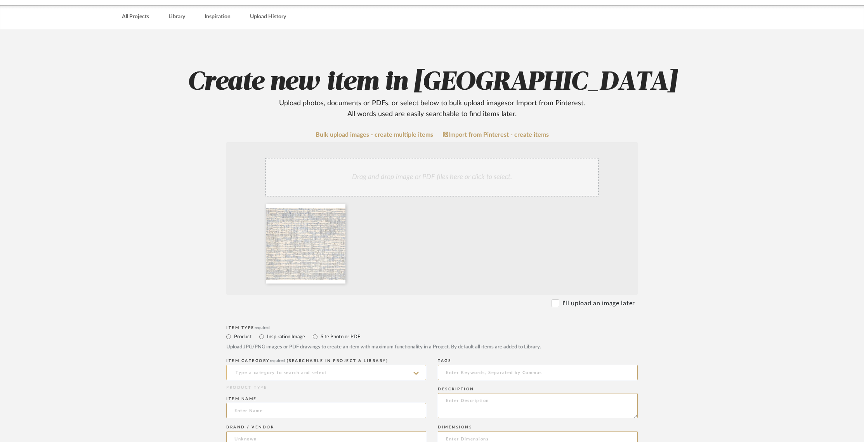
click at [280, 371] on input at bounding box center [326, 373] width 200 height 16
click at [280, 393] on div "Area Rugs" at bounding box center [326, 392] width 199 height 20
type input "Area Rugs"
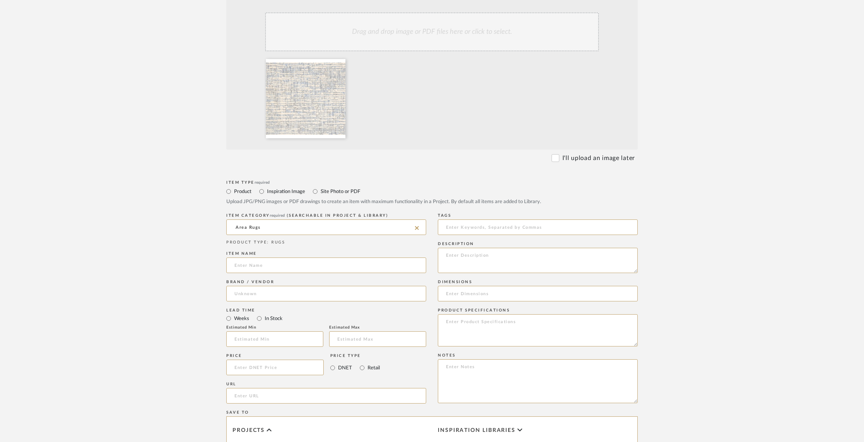
scroll to position [172, 0]
click at [247, 264] on input at bounding box center [326, 265] width 200 height 16
type input "ENRICH in color ICEBERG"
click at [504, 262] on textarea at bounding box center [538, 259] width 200 height 25
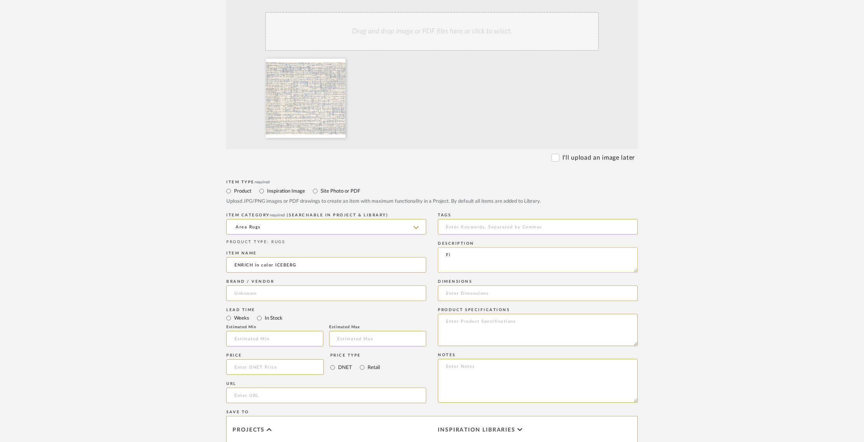
type textarea "F"
click at [268, 296] on input at bounding box center [326, 293] width 200 height 16
drag, startPoint x: 304, startPoint y: 294, endPoint x: 232, endPoint y: 290, distance: 72.7
click at [232, 290] on input "Exceptional Floor Concepts" at bounding box center [326, 293] width 200 height 16
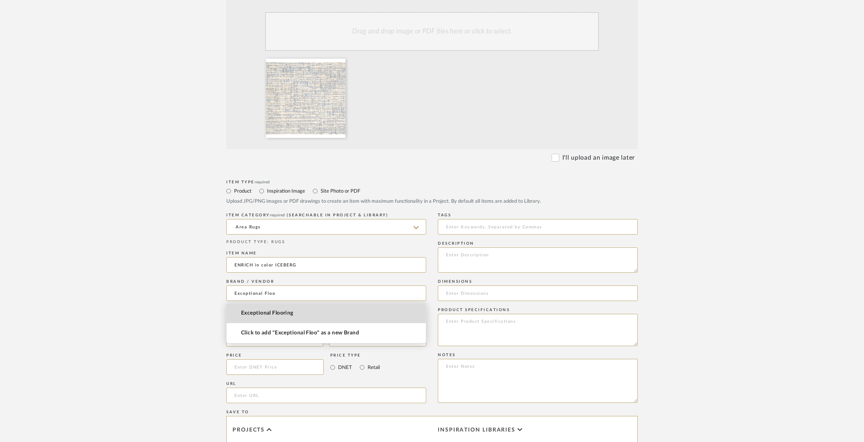
click at [295, 315] on mat-option "Exceptional Flooring" at bounding box center [326, 313] width 199 height 20
type input "Exceptional Flooring"
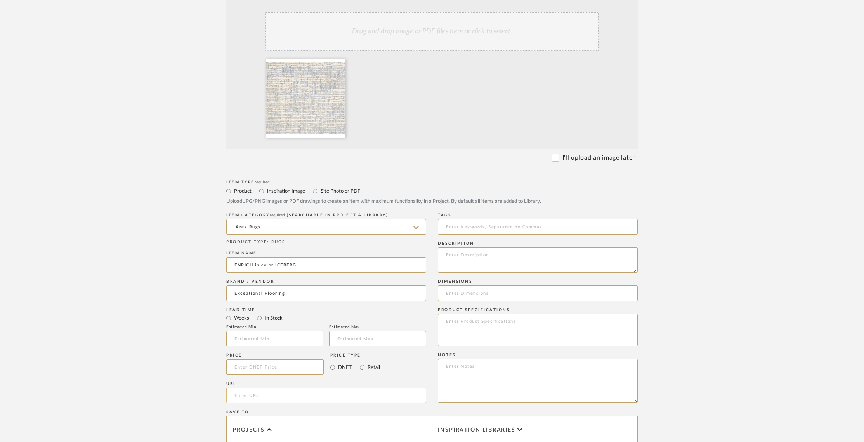
click at [279, 396] on input "url" at bounding box center [326, 395] width 200 height 16
paste input "https://efcdesigns.com/"
type input "https://efcdesigns.com/"
click at [469, 219] on input at bounding box center [538, 227] width 200 height 16
click at [477, 252] on textarea at bounding box center [538, 259] width 200 height 25
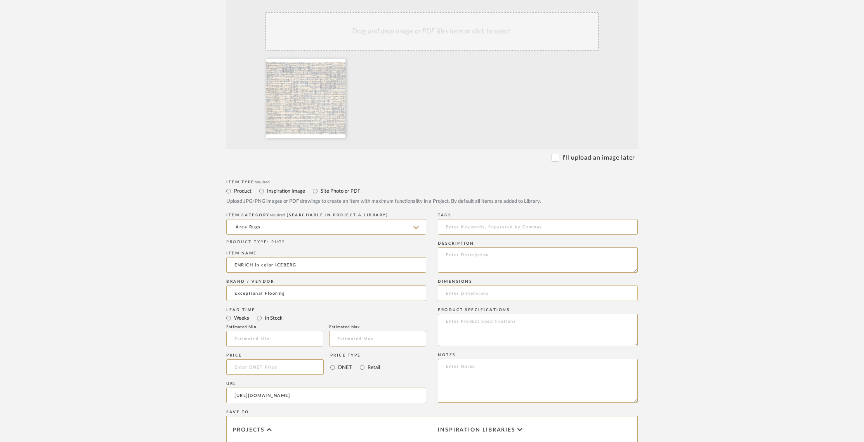
click at [476, 295] on input at bounding box center [538, 293] width 200 height 16
type input "8 x 10"
click at [464, 261] on textarea at bounding box center [538, 259] width 200 height 25
type textarea "ENRICH in color ICEBERG, serged all around, delivered and spread over durahold …"
click at [691, 271] on upload-items "Create new item in Barletta Upload photos, documents or PDFs, or select below t…" at bounding box center [432, 267] width 864 height 767
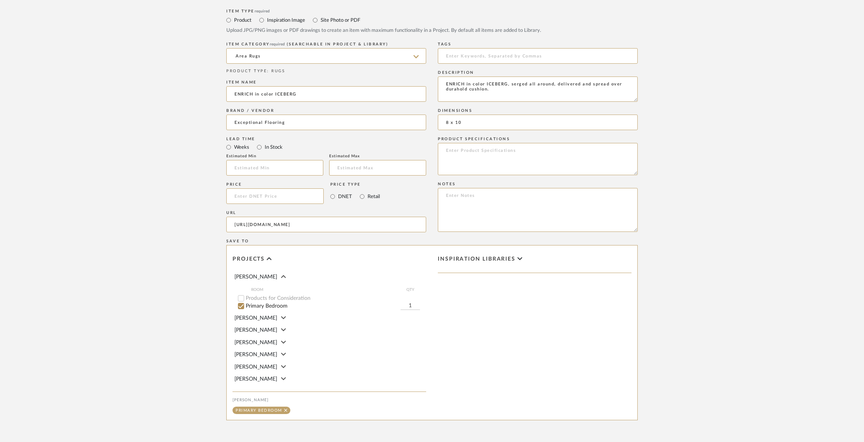
scroll to position [359, 0]
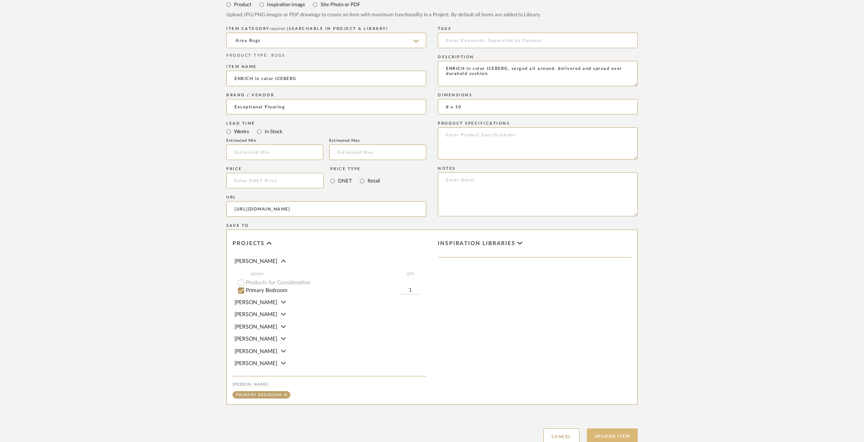
click at [613, 436] on button "Upload Item" at bounding box center [612, 436] width 51 height 16
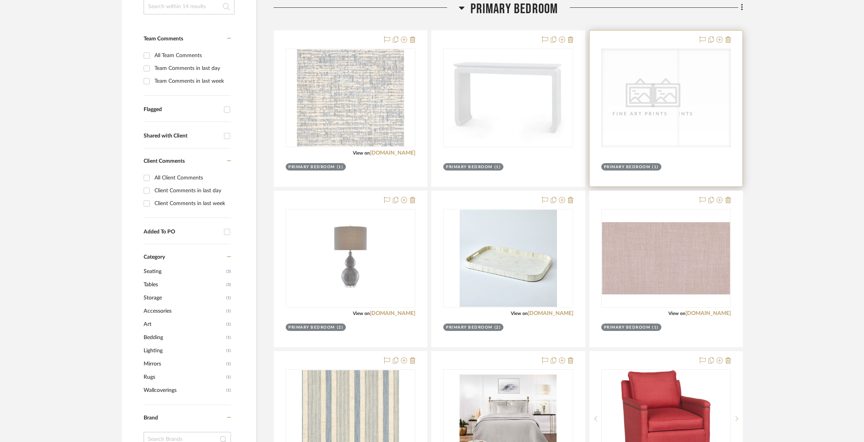
scroll to position [182, 0]
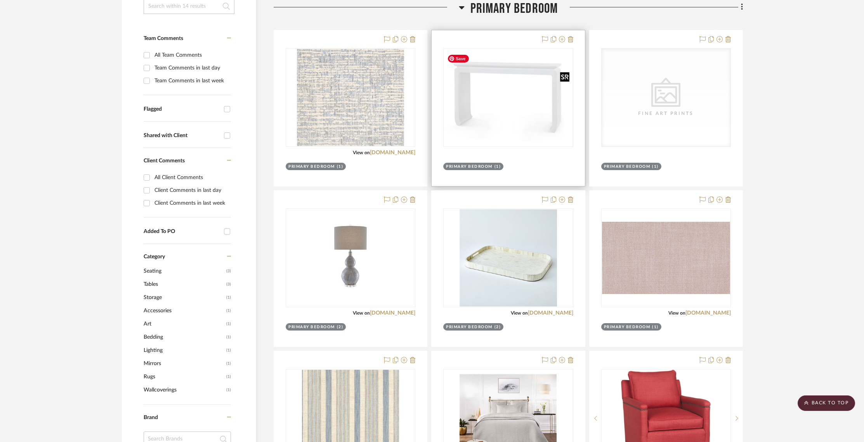
click at [493, 103] on img "0" at bounding box center [508, 97] width 129 height 93
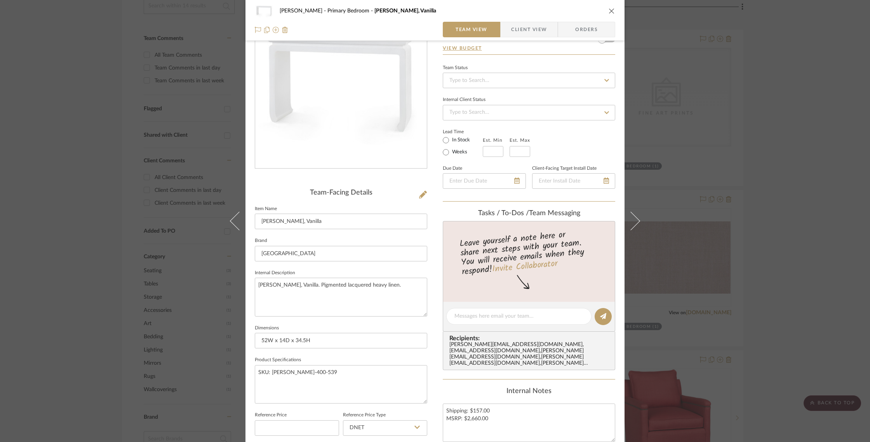
scroll to position [0, 0]
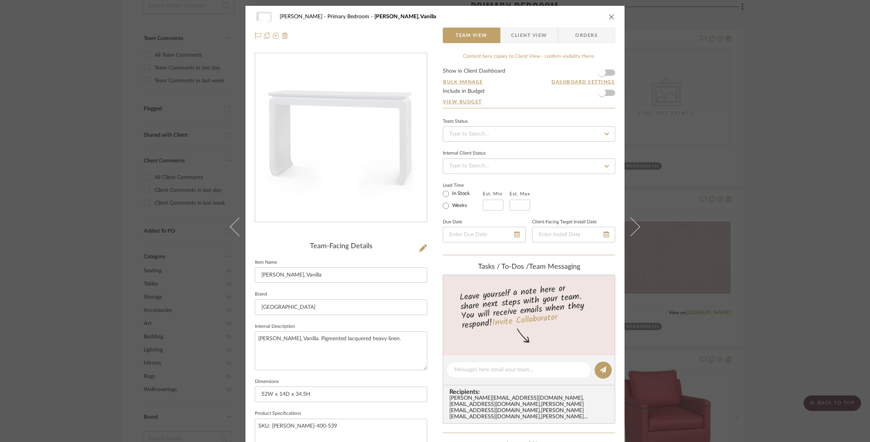
drag, startPoint x: 609, startPoint y: 18, endPoint x: 605, endPoint y: 16, distance: 4.5
click at [609, 18] on icon "close" at bounding box center [611, 17] width 6 height 6
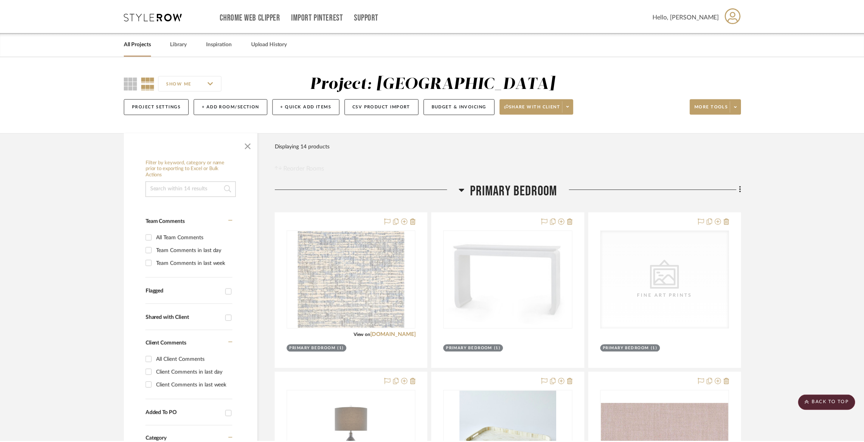
scroll to position [182, 0]
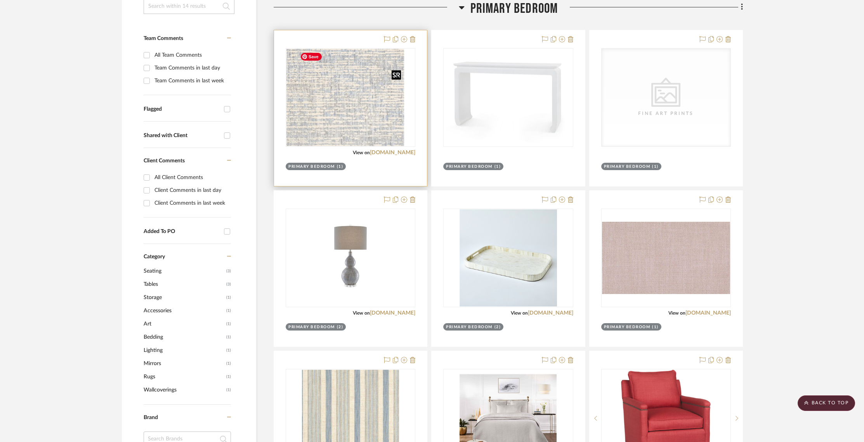
click at [354, 85] on img at bounding box center [350, 97] width 107 height 97
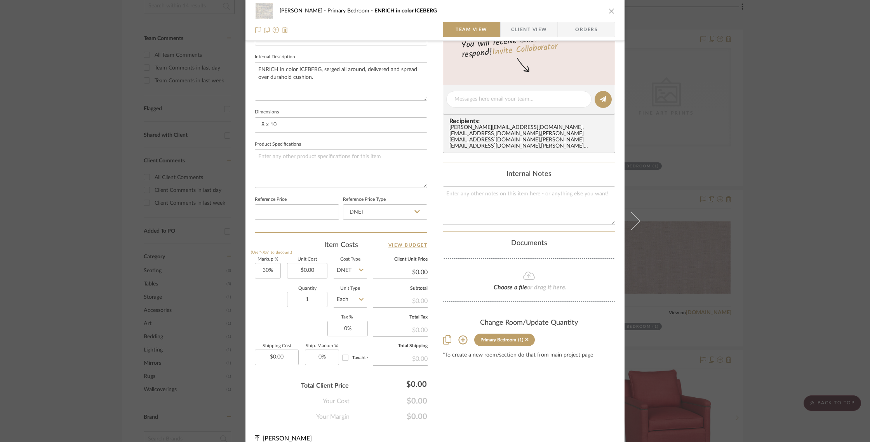
scroll to position [280, 0]
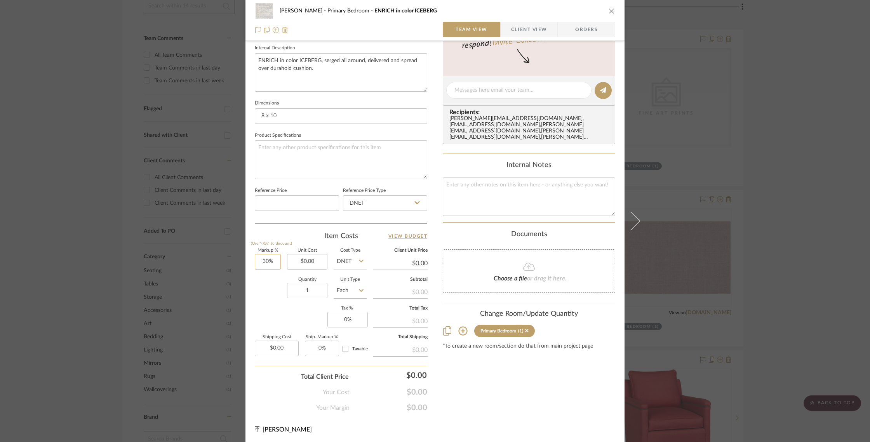
type input "30"
click at [278, 261] on input "30" at bounding box center [268, 262] width 26 height 16
type input "0.00"
click at [305, 261] on input "0.00" at bounding box center [307, 262] width 40 height 16
type input "0%"
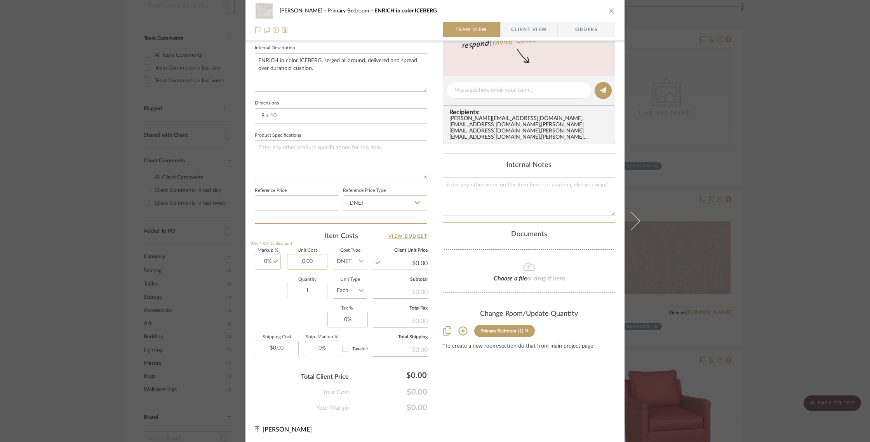
click at [312, 260] on input "0.00" at bounding box center [307, 262] width 40 height 16
type input "0"
click at [316, 261] on input "1925" at bounding box center [307, 262] width 40 height 16
type input "$1,925.00"
click at [570, 422] on div "Barletta Primary Bedroom ENRICH in color ICEBERG Team View Client View Orders T…" at bounding box center [434, 84] width 379 height 717
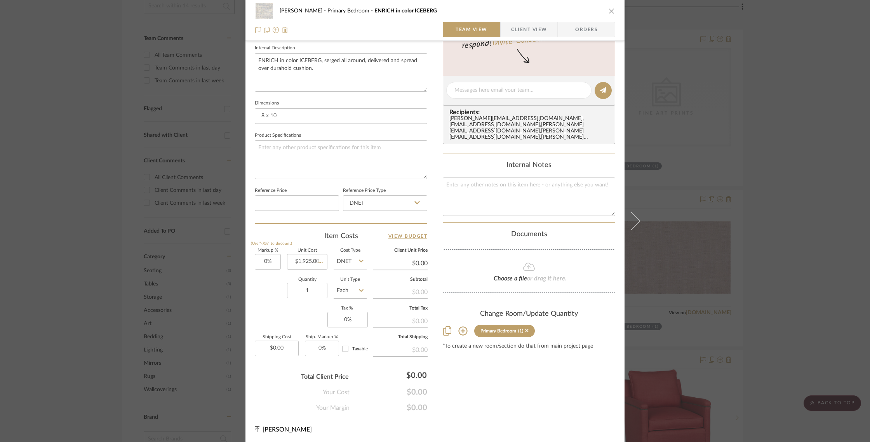
type input "$1,925.00"
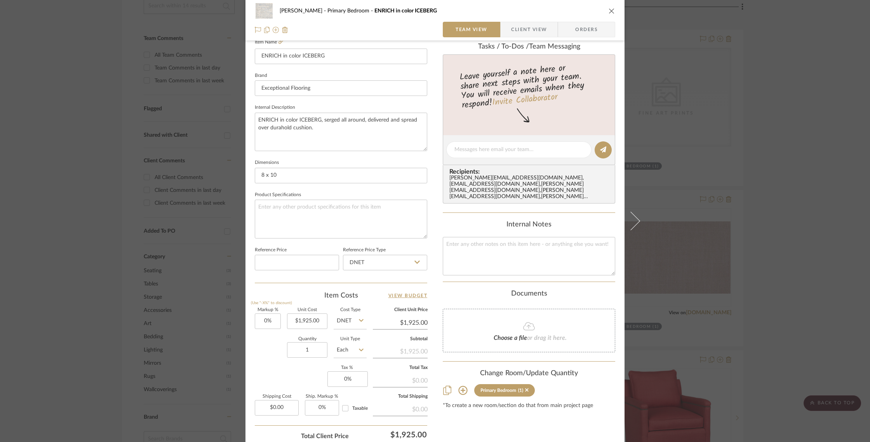
scroll to position [214, 0]
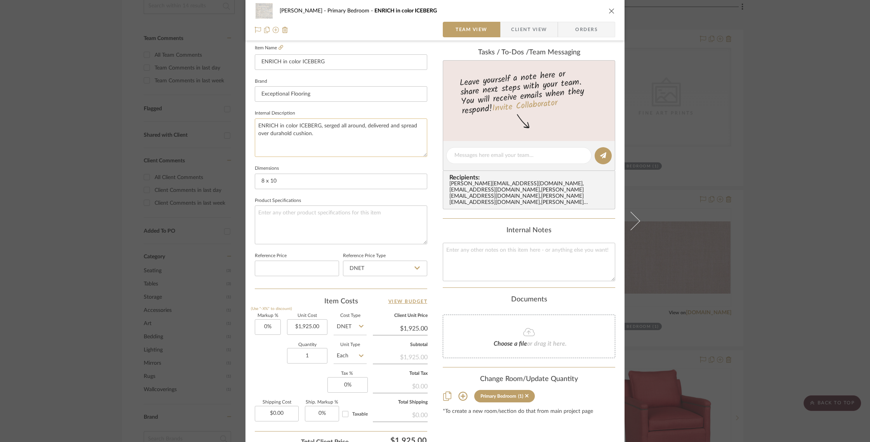
click at [255, 123] on textarea "ENRICH in color ICEBERG, serged all around, delivered and spread over durahold …" at bounding box center [341, 137] width 172 height 38
type textarea "Large wool area rug with pad - ENRICH in color ICEBERG, serged all around, deli…"
click at [525, 28] on span "Client View" at bounding box center [529, 30] width 36 height 16
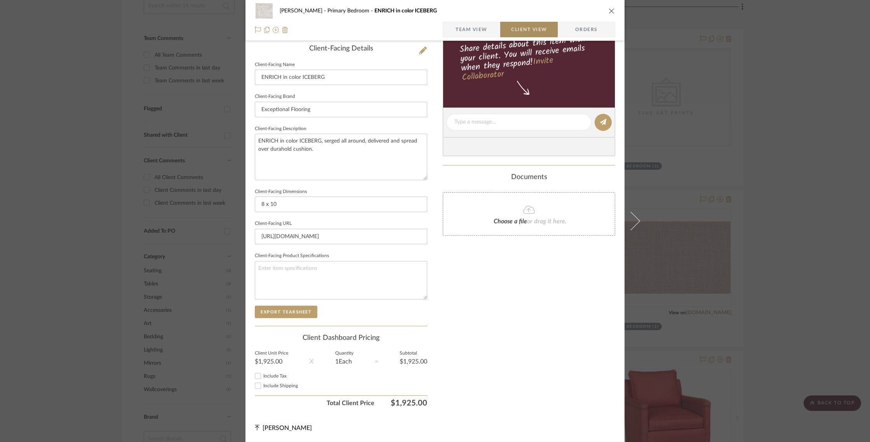
scroll to position [197, 0]
type textarea "Large wool area rug with pad - ENRICH in color ICEBERG, serged all around, deli…"
click at [609, 12] on icon "close" at bounding box center [611, 11] width 6 height 6
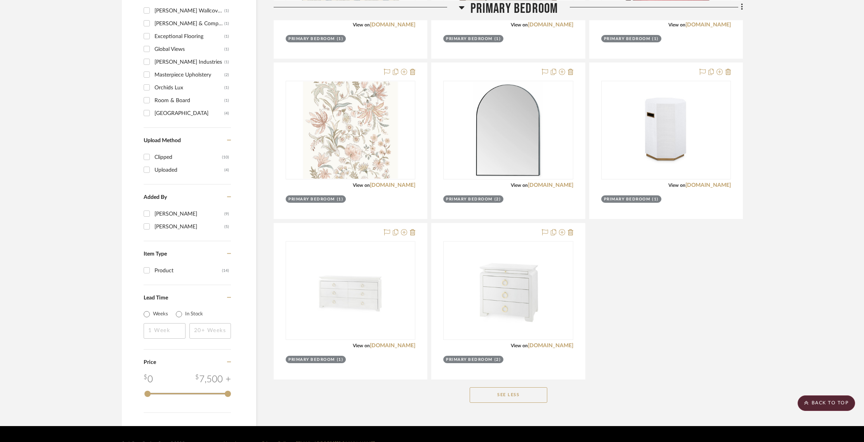
scroll to position [628, 0]
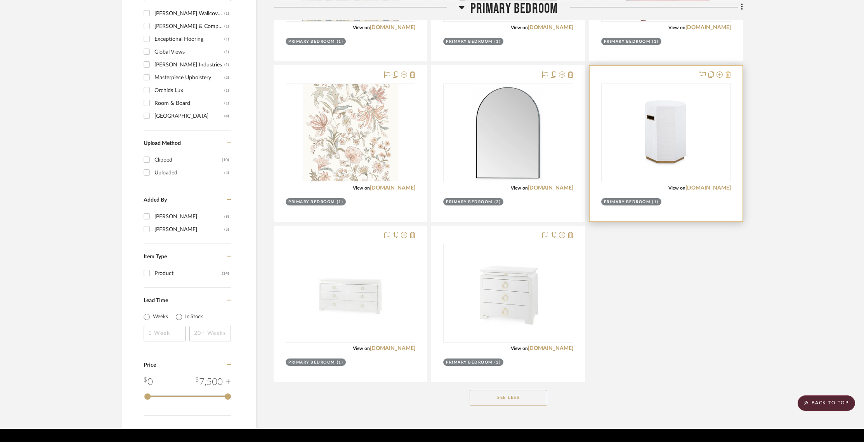
click at [730, 73] on icon at bounding box center [728, 74] width 5 height 6
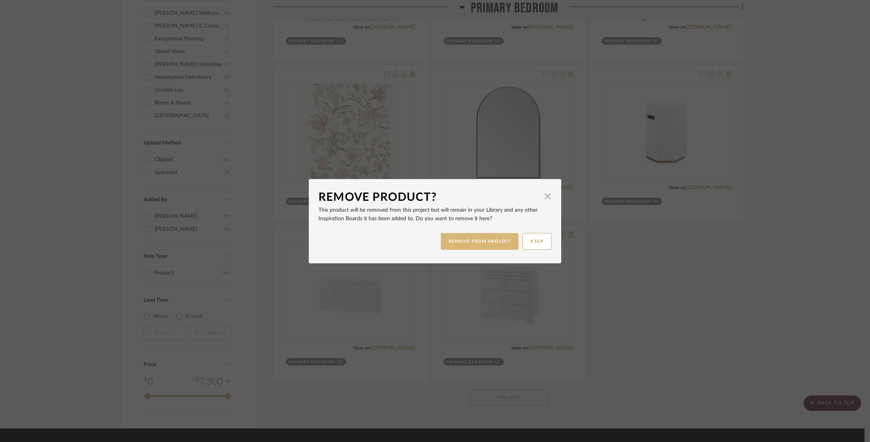
click at [480, 239] on button "REMOVE FROM PROJECT" at bounding box center [480, 241] width 78 height 17
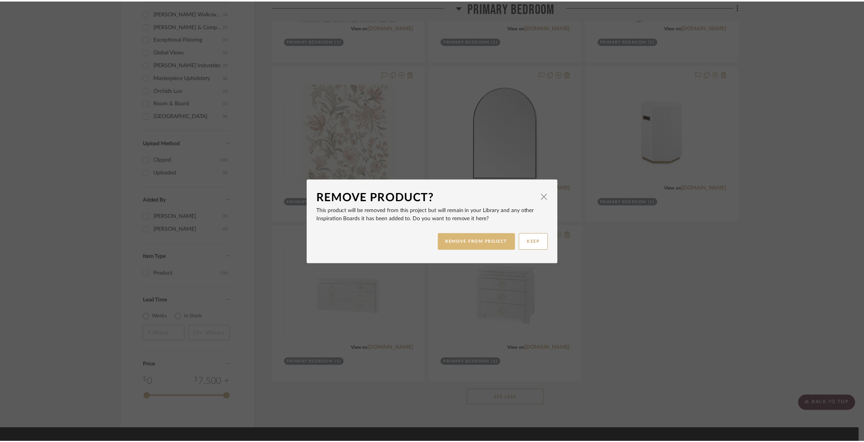
scroll to position [628, 0]
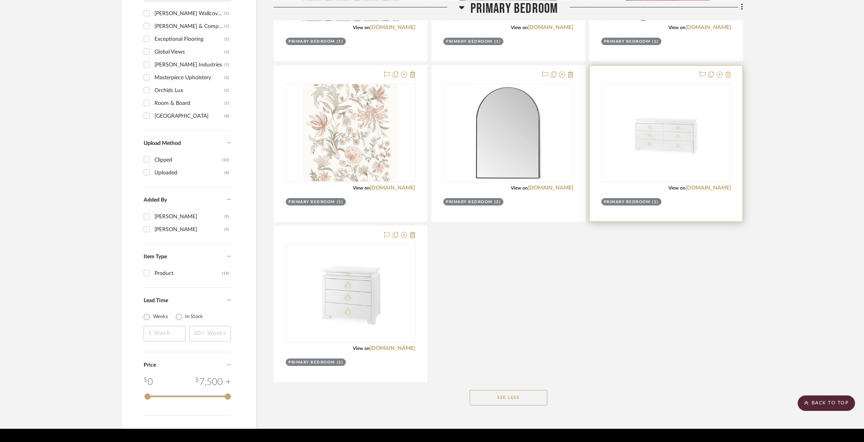
click at [730, 75] on icon at bounding box center [728, 74] width 5 height 6
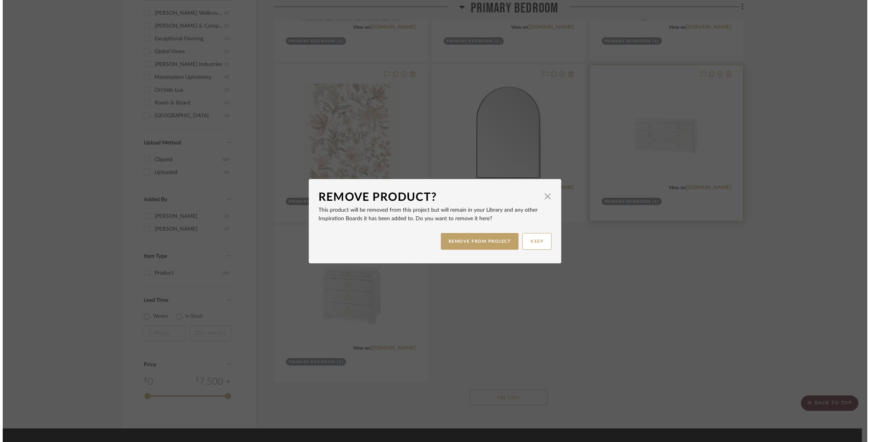
scroll to position [0, 0]
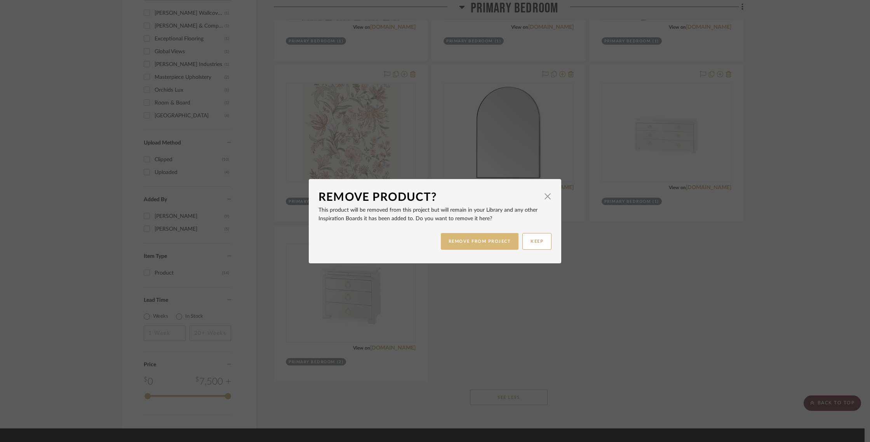
click at [487, 240] on button "REMOVE FROM PROJECT" at bounding box center [480, 241] width 78 height 17
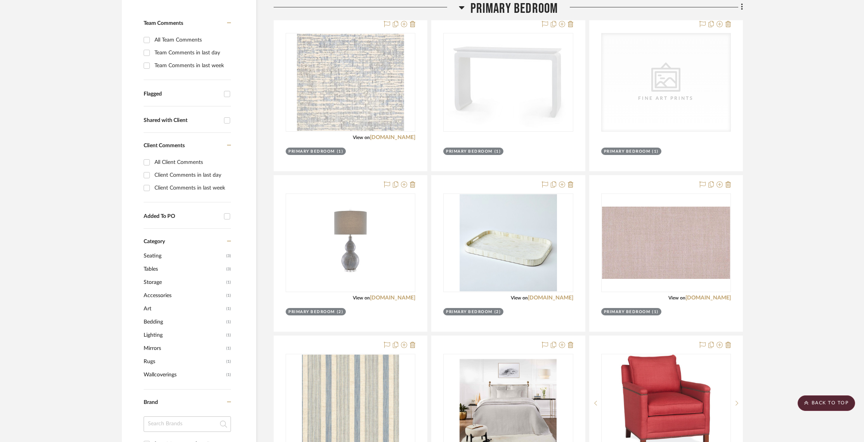
scroll to position [201, 0]
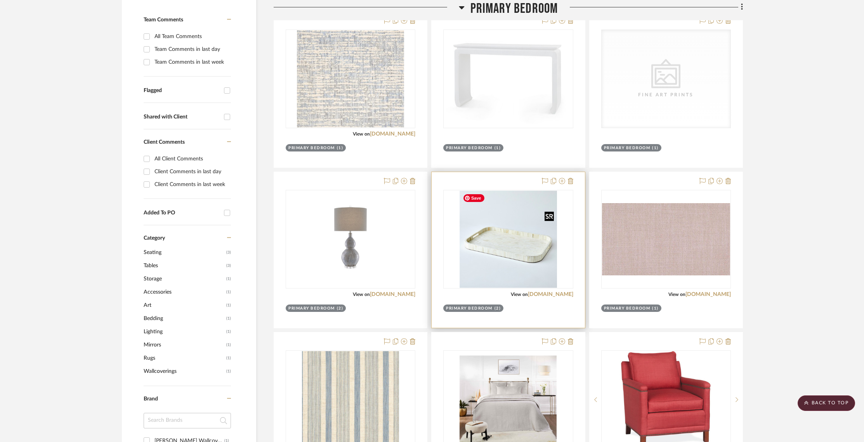
click at [497, 266] on img "0" at bounding box center [508, 239] width 97 height 97
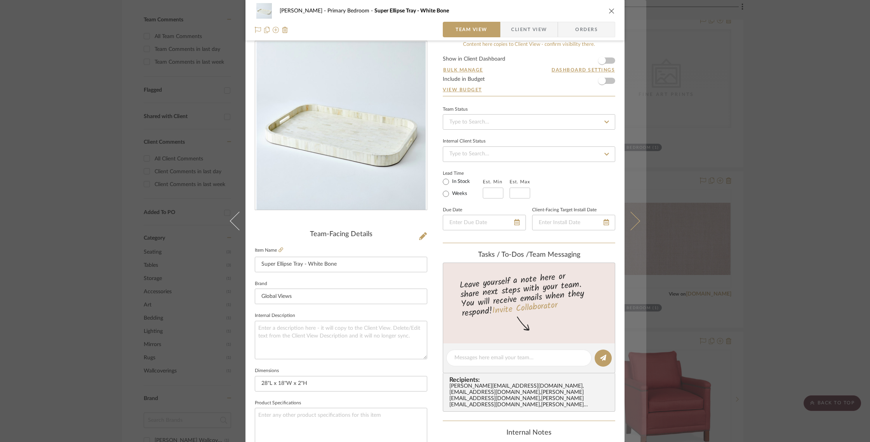
scroll to position [11, 0]
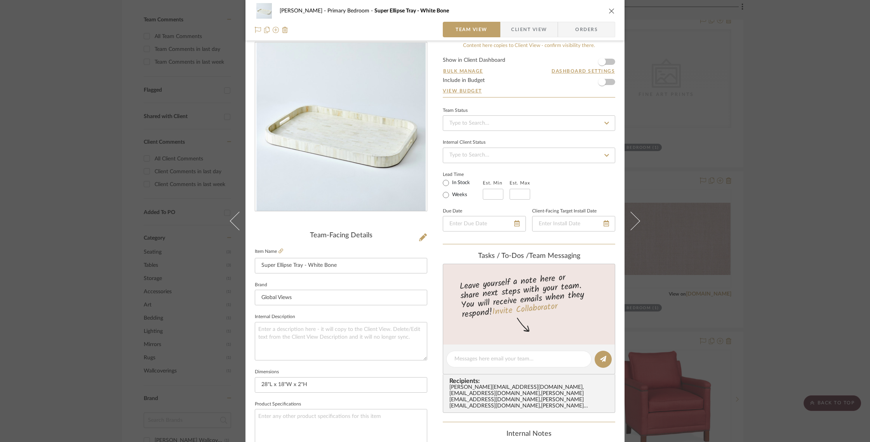
click at [525, 29] on span "Client View" at bounding box center [529, 30] width 36 height 16
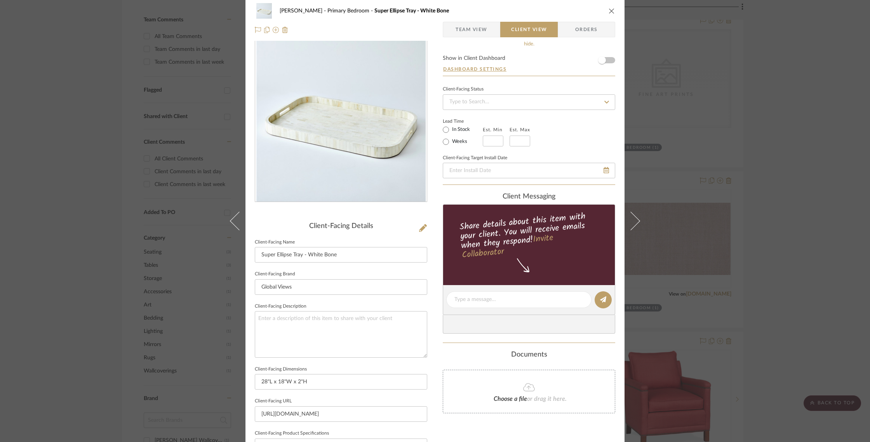
scroll to position [0, 0]
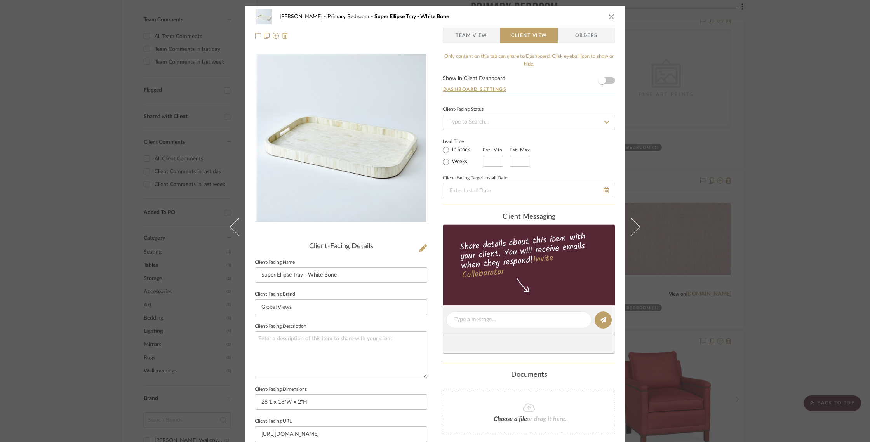
click at [474, 38] on span "Team View" at bounding box center [471, 36] width 32 height 16
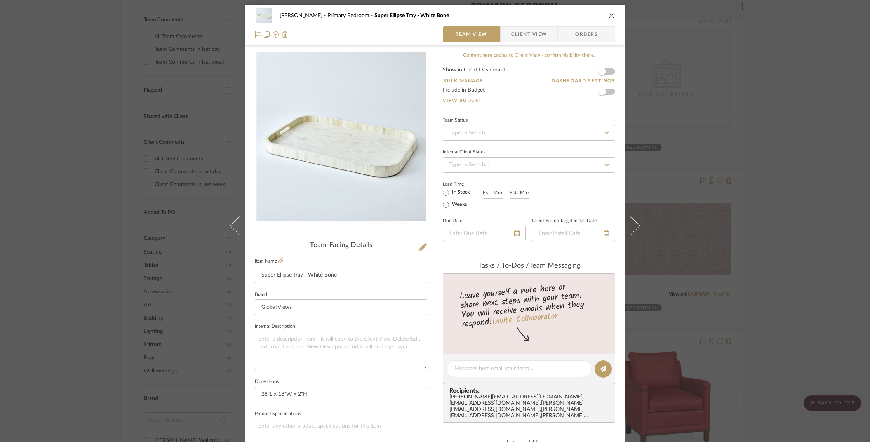
scroll to position [2, 0]
drag, startPoint x: 869, startPoint y: 199, endPoint x: 868, endPoint y: 349, distance: 150.3
click at [869, 362] on div "Barletta Primary Bedroom Super Ellipse Tray - White Bone Team View Client View …" at bounding box center [435, 221] width 870 height 442
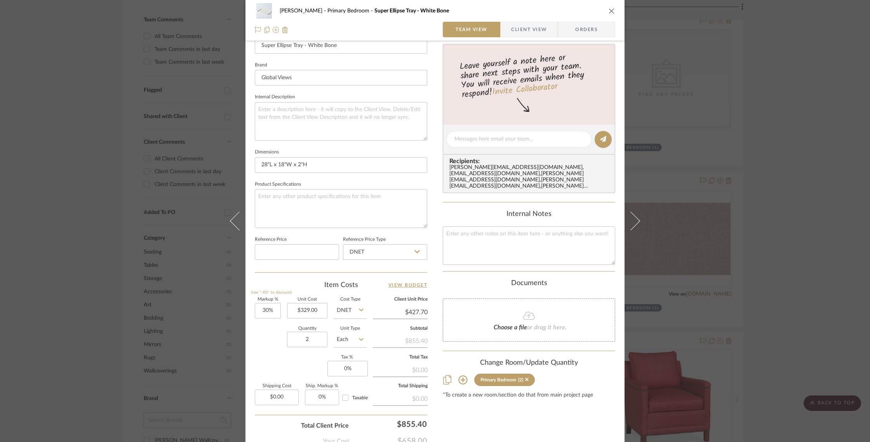
scroll to position [280, 0]
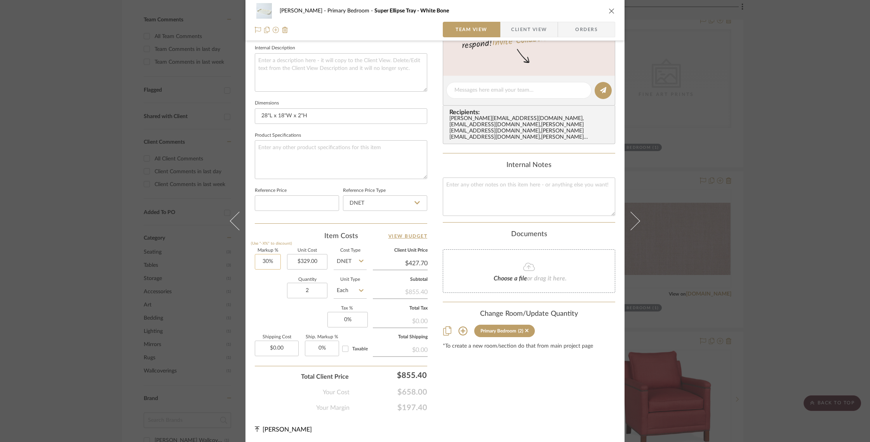
type input "30"
click at [271, 258] on input "30" at bounding box center [268, 262] width 26 height 16
click at [266, 278] on div "Quantity 2 Unit Type Each" at bounding box center [311, 292] width 112 height 28
type input "0%"
type input "$329.00"
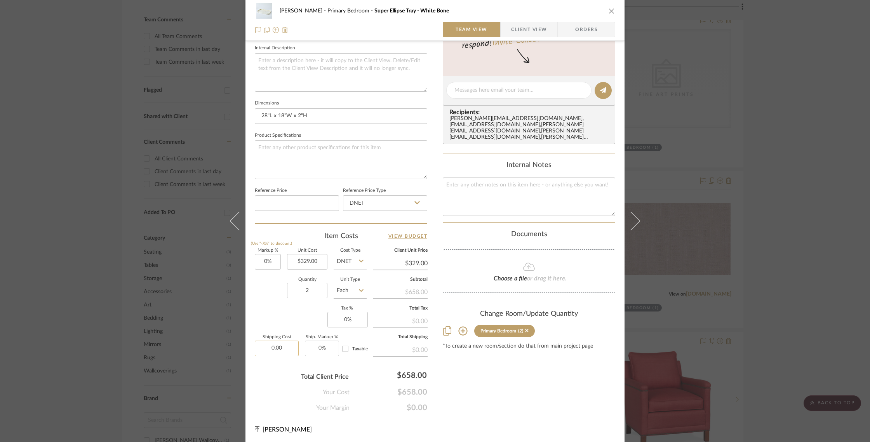
click at [282, 350] on input "0.00" at bounding box center [277, 348] width 44 height 16
type input "$190.82"
click at [490, 367] on div "Content here copies to Client View - confirm visibility there. Show in Client D…" at bounding box center [529, 92] width 172 height 639
click at [460, 179] on textarea at bounding box center [529, 196] width 172 height 38
click at [296, 151] on textarea at bounding box center [341, 159] width 172 height 38
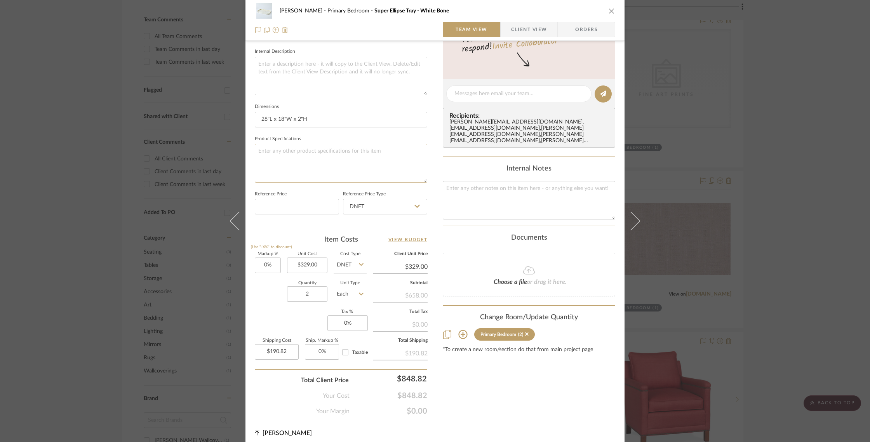
scroll to position [0, 0]
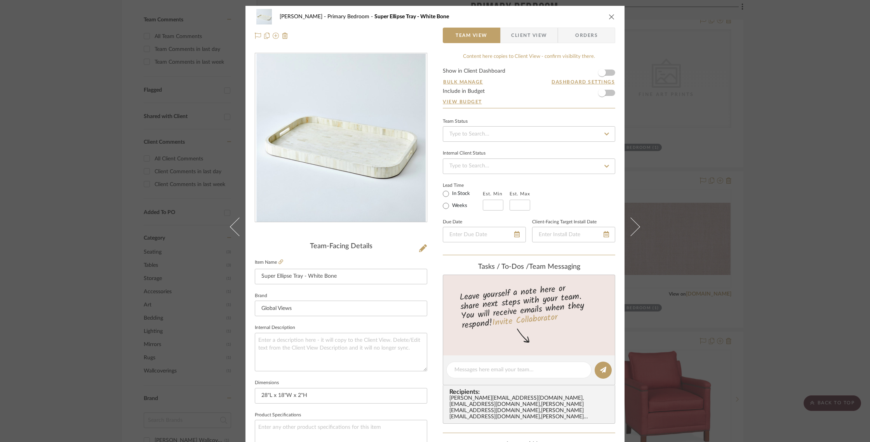
click at [612, 16] on button "close" at bounding box center [611, 16] width 7 height 7
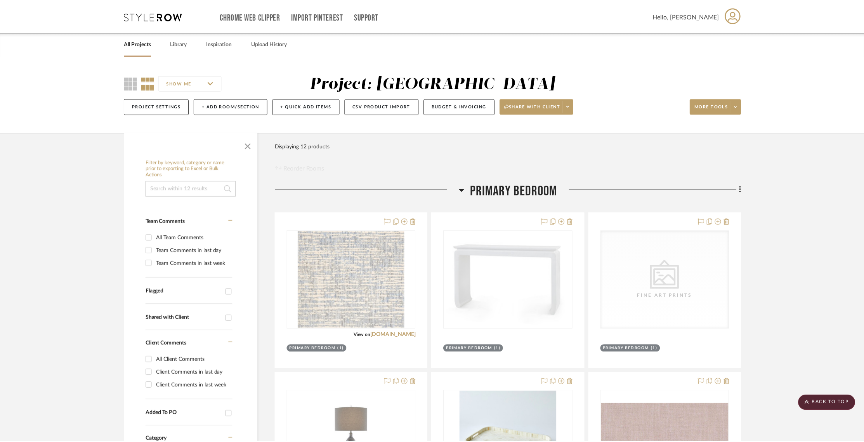
scroll to position [201, 0]
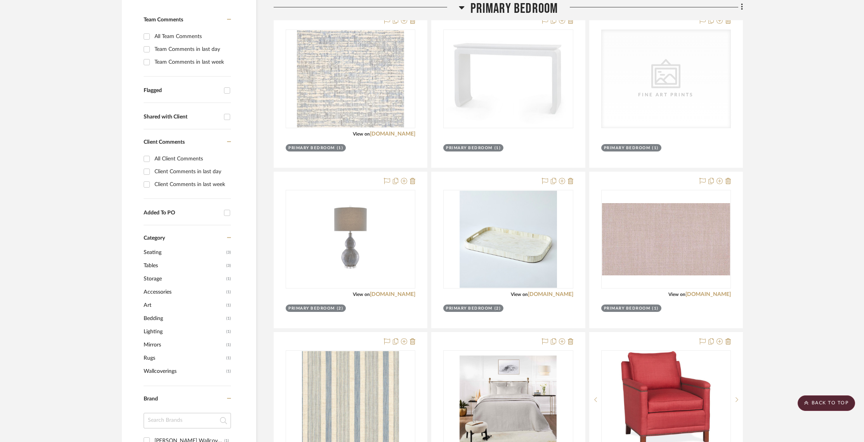
drag, startPoint x: 869, startPoint y: 132, endPoint x: 870, endPoint y: 207, distance: 74.9
click at [864, 207] on html "Chrome Web Clipper Import Pinterest Support All Projects Library Inspiration Up…" at bounding box center [432, 20] width 864 height 442
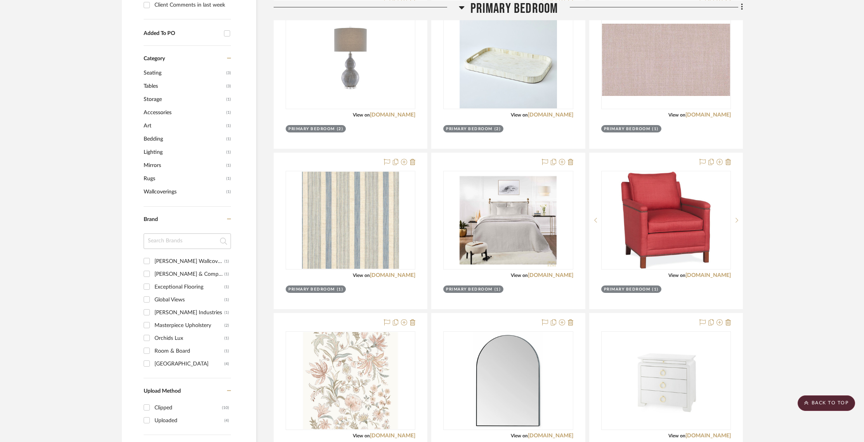
scroll to position [0, 0]
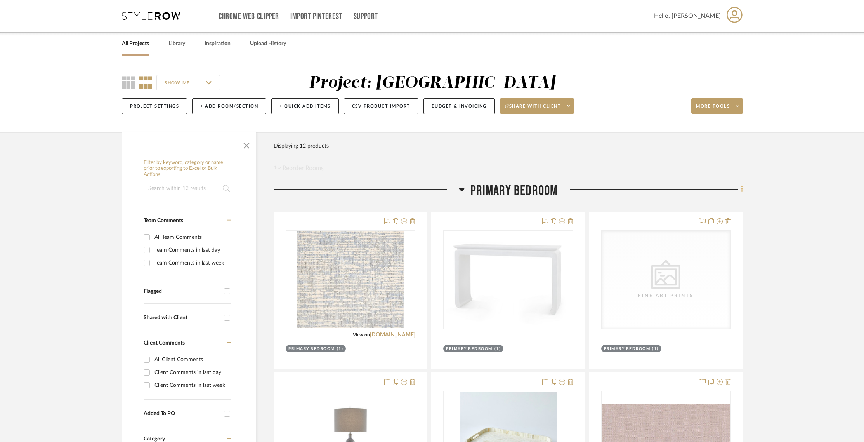
click at [742, 187] on icon at bounding box center [742, 189] width 2 height 7
click at [723, 202] on button "Add New Item" at bounding box center [706, 205] width 73 height 19
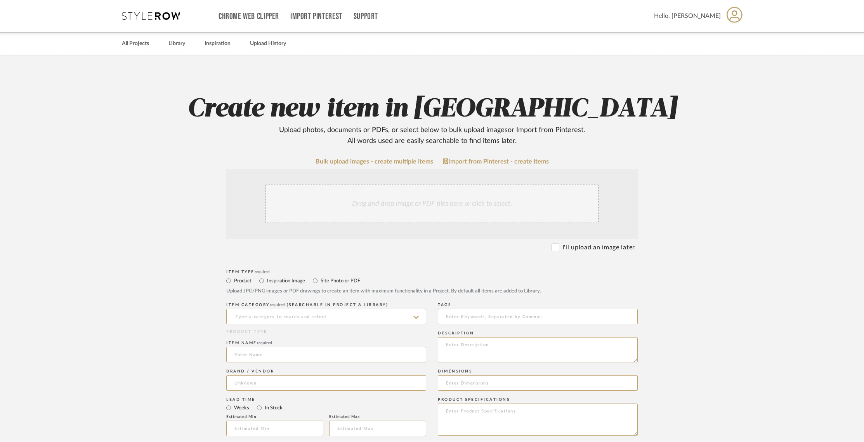
click at [363, 200] on div "Drag and drop image or PDF files here or click to select." at bounding box center [432, 203] width 334 height 39
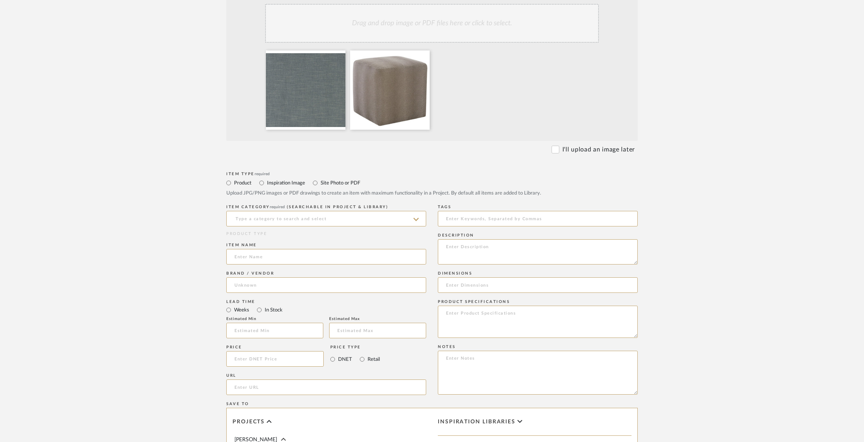
scroll to position [182, 0]
click at [276, 221] on input at bounding box center [326, 218] width 200 height 16
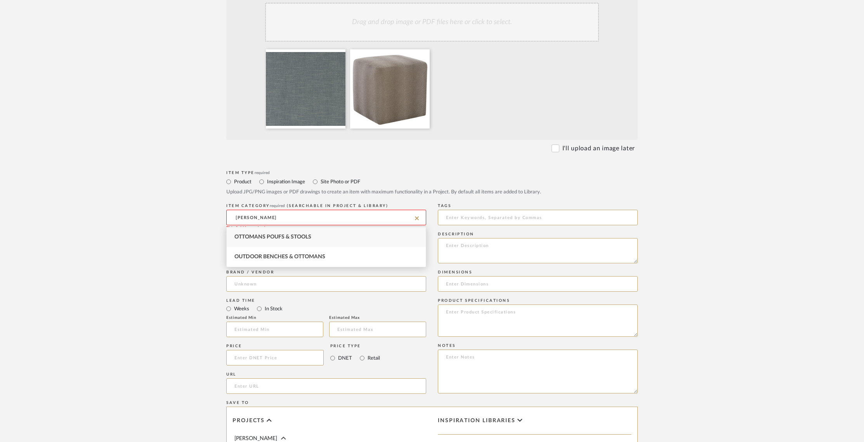
click at [275, 236] on span "Ottomans Poufs & Stools" at bounding box center [273, 236] width 77 height 5
type input "Ottomans Poufs & Stools"
click at [270, 257] on input at bounding box center [326, 256] width 200 height 16
click at [294, 258] on input "Custom cocktail ottomanon casters" at bounding box center [326, 256] width 200 height 16
type input "Custom cocktail ottoman on casters"
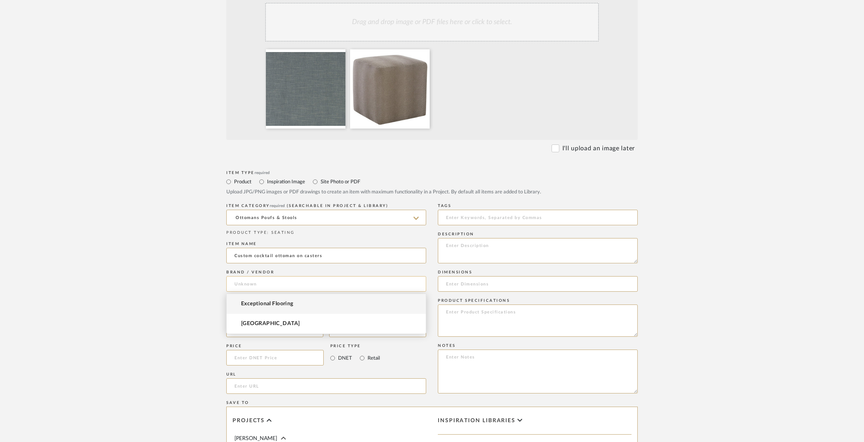
click at [258, 285] on input at bounding box center [326, 284] width 200 height 16
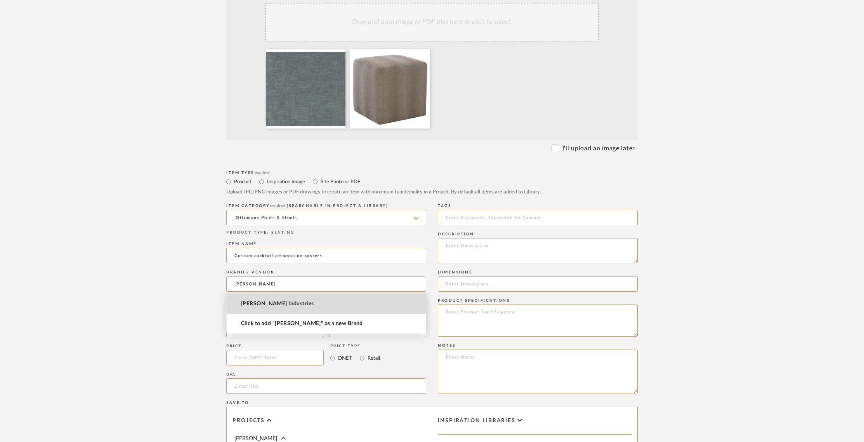
click at [255, 304] on span "Lee Industries" at bounding box center [277, 304] width 73 height 7
type input "Lee Industries"
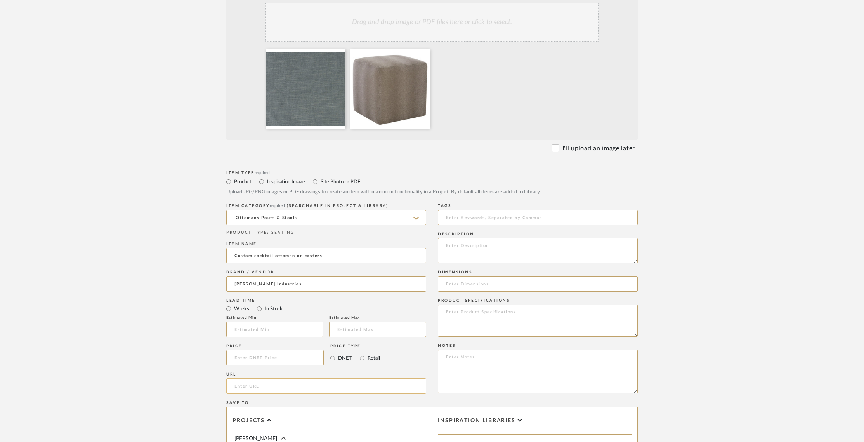
click at [266, 386] on input "url" at bounding box center [326, 386] width 200 height 16
drag, startPoint x: 869, startPoint y: 155, endPoint x: 869, endPoint y: 177, distance: 21.4
click at [864, 177] on html "Chrome Web Clipper Import Pinterest Support All Projects Library Inspiration Up…" at bounding box center [432, 39] width 864 height 442
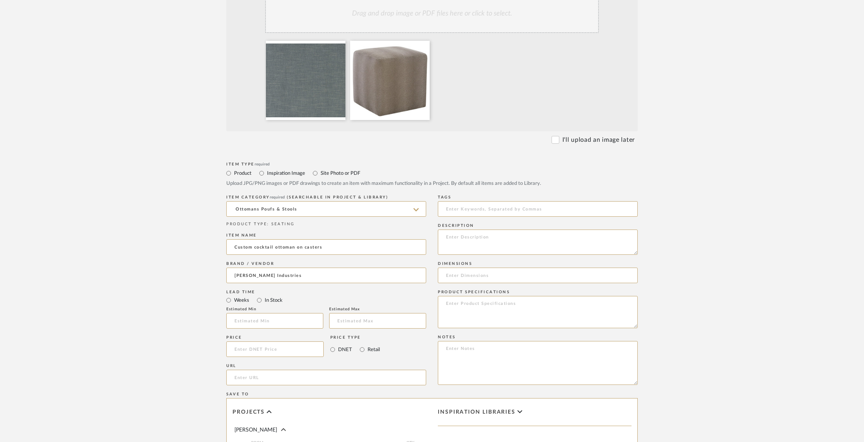
scroll to position [189, 0]
drag, startPoint x: 455, startPoint y: 236, endPoint x: 460, endPoint y: 235, distance: 5.2
click at [455, 236] on textarea at bounding box center [538, 243] width 200 height 25
type textarea "9077-00C Custom Cocktail Ottoman Fabric: Lee - Heath River - Gr. Q"
click at [460, 274] on input at bounding box center [538, 277] width 200 height 16
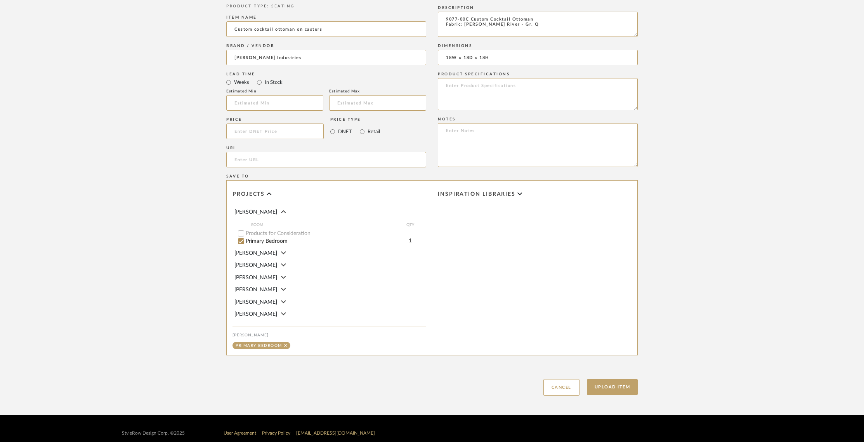
scroll to position [404, 0]
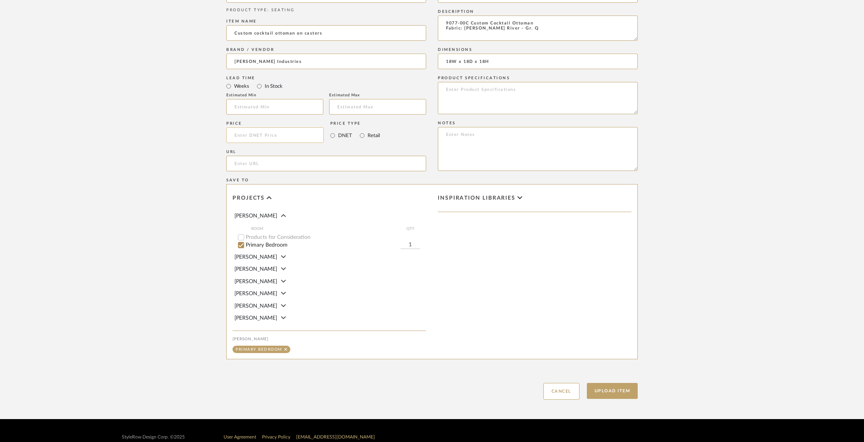
type input "18W x 18D x 18H"
click at [272, 136] on input at bounding box center [274, 135] width 97 height 16
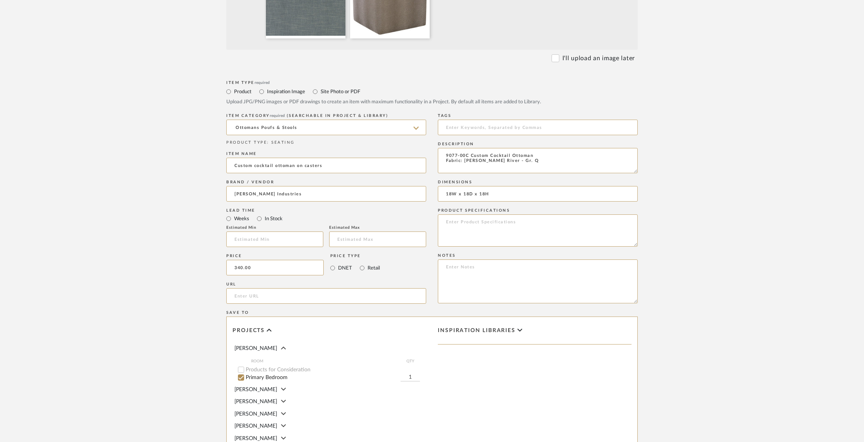
scroll to position [271, 0]
type input "$340.00"
click at [726, 181] on upload-items "Create new item in Barletta Upload photos, documents or PDFs, or select below t…" at bounding box center [432, 168] width 864 height 767
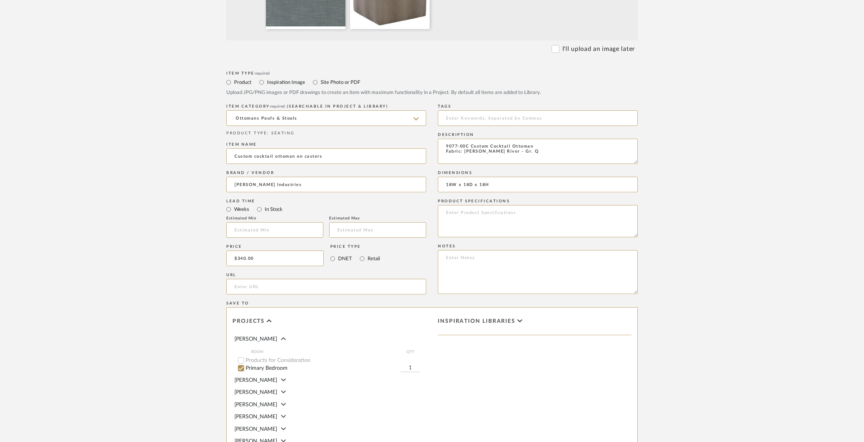
scroll to position [417, 0]
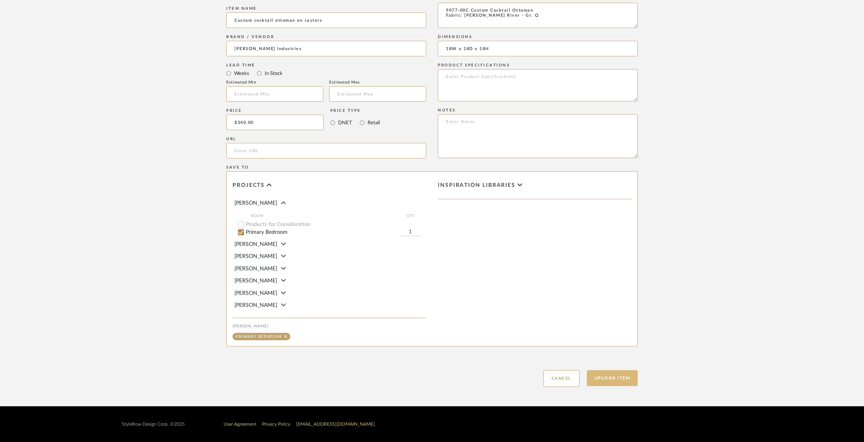
click at [617, 381] on button "Upload Item" at bounding box center [612, 378] width 51 height 16
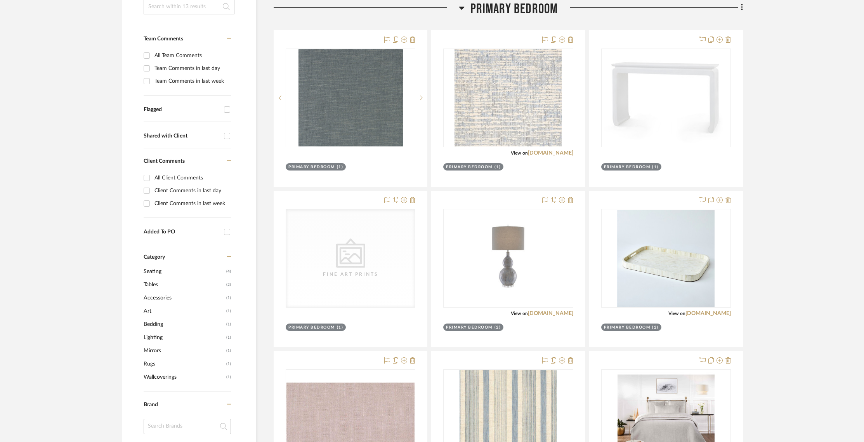
scroll to position [182, 0]
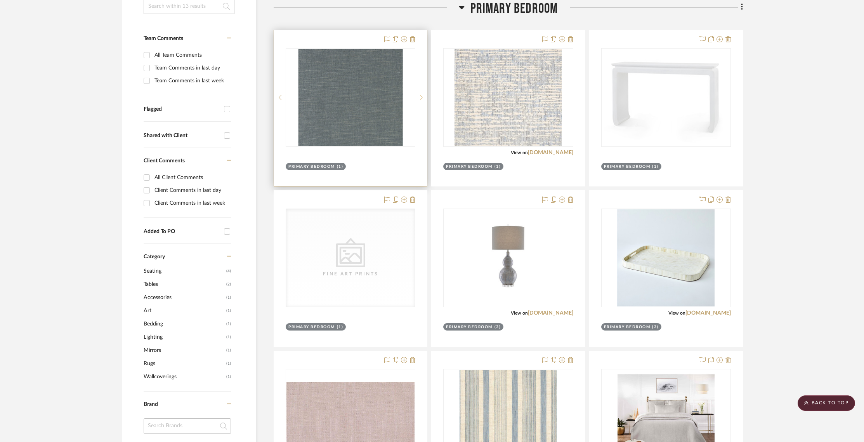
click at [422, 95] on div at bounding box center [421, 97] width 12 height 99
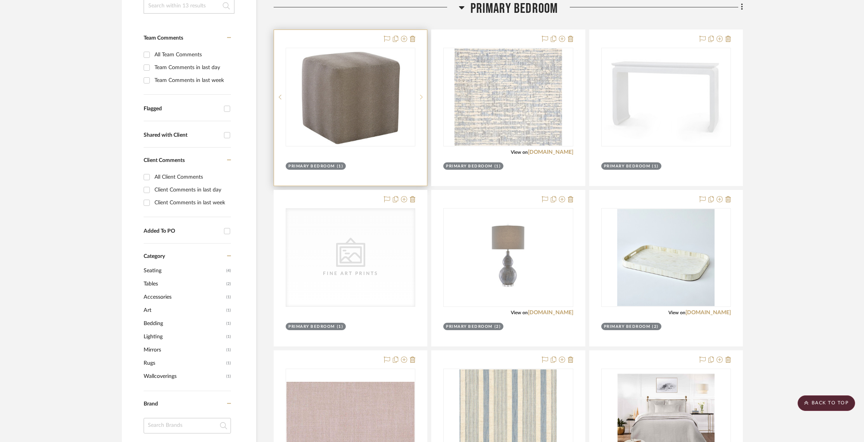
scroll to position [183, 0]
click at [276, 98] on sr-prev-btn at bounding box center [280, 96] width 12 height 5
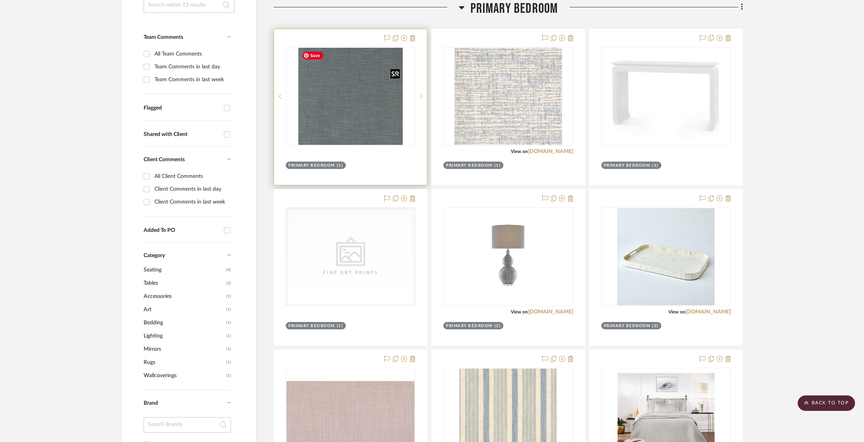
click at [363, 99] on img "0" at bounding box center [351, 96] width 104 height 97
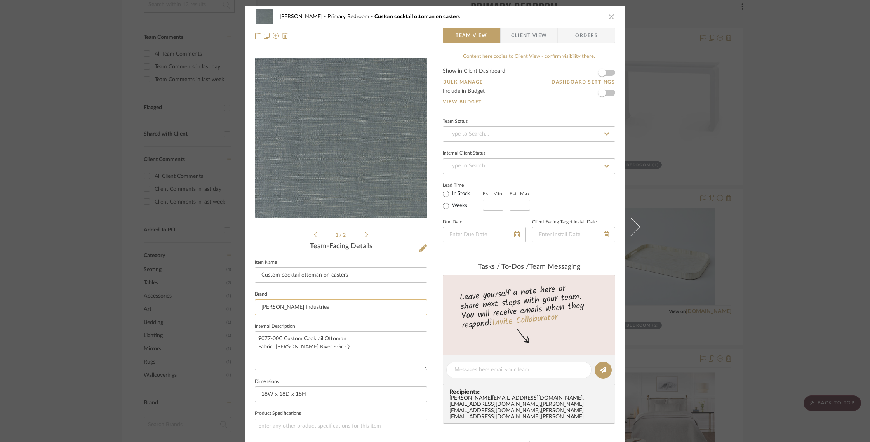
click at [308, 305] on input "Lee Industries" at bounding box center [341, 307] width 172 height 16
click at [295, 326] on span "Lee Industries" at bounding box center [341, 326] width 149 height 7
drag, startPoint x: 607, startPoint y: 17, endPoint x: 618, endPoint y: 18, distance: 10.9
click at [608, 17] on icon "close" at bounding box center [611, 17] width 6 height 6
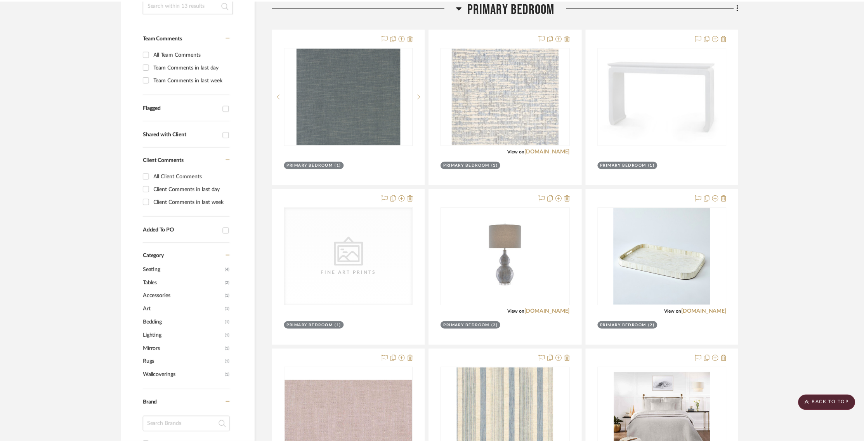
scroll to position [183, 0]
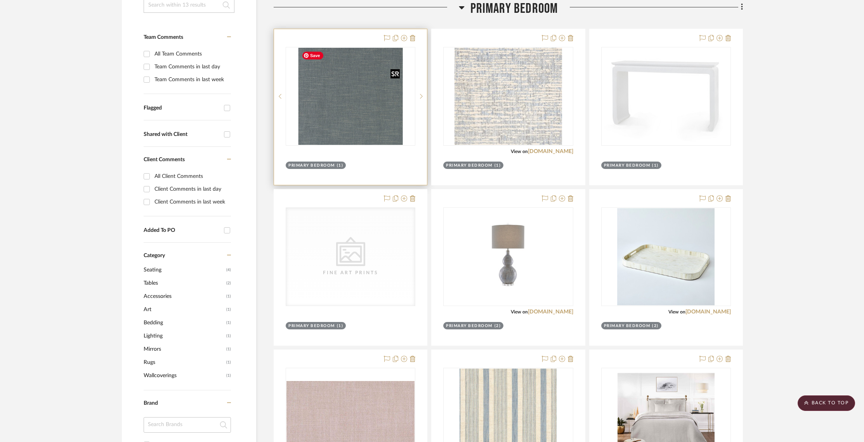
click at [362, 122] on img "0" at bounding box center [351, 96] width 104 height 97
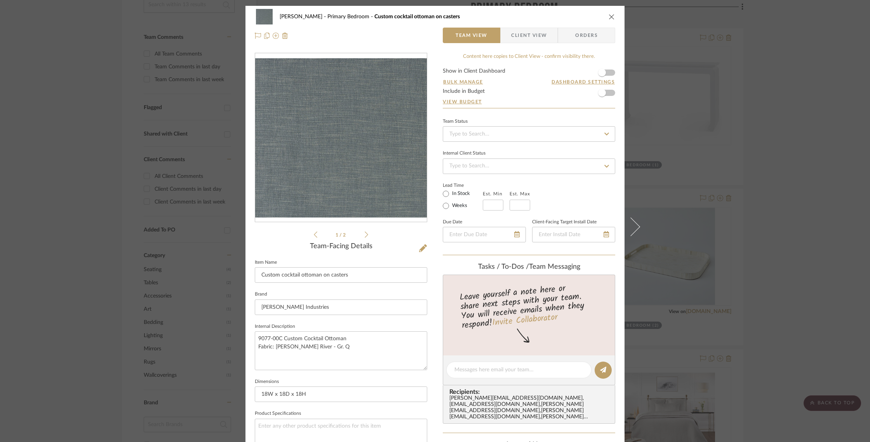
click at [365, 234] on icon at bounding box center [366, 234] width 3 height 7
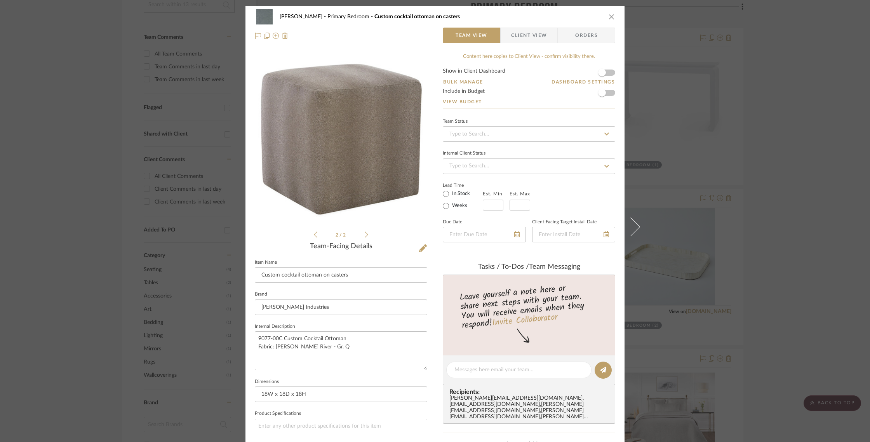
click at [532, 32] on span "Client View" at bounding box center [529, 36] width 36 height 16
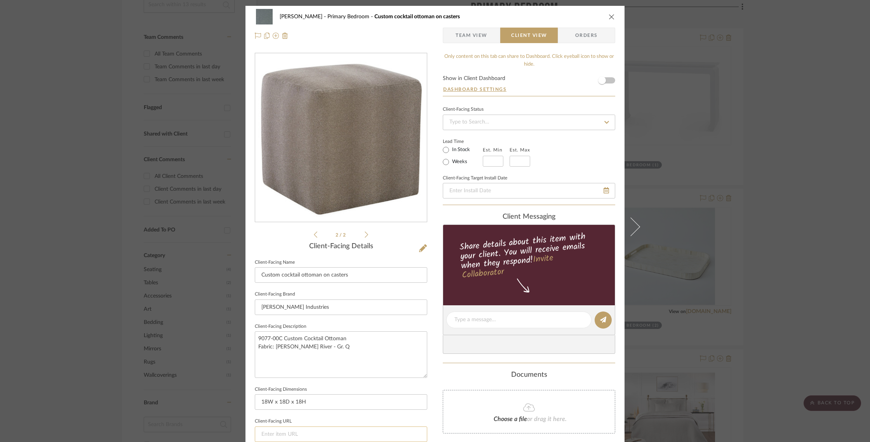
click at [274, 434] on input at bounding box center [341, 434] width 172 height 16
paste input "https://www.leeindustries.com/Product/Detail/OTTOMAN-BENCH/COCKTAIL-OTTOMAN/907…"
type input "https://www.leeindustries.com/Product/Detail/OTTOMAN-BENCH/COCKTAIL-OTTOMAN/907…"
click at [610, 19] on icon "close" at bounding box center [611, 17] width 6 height 6
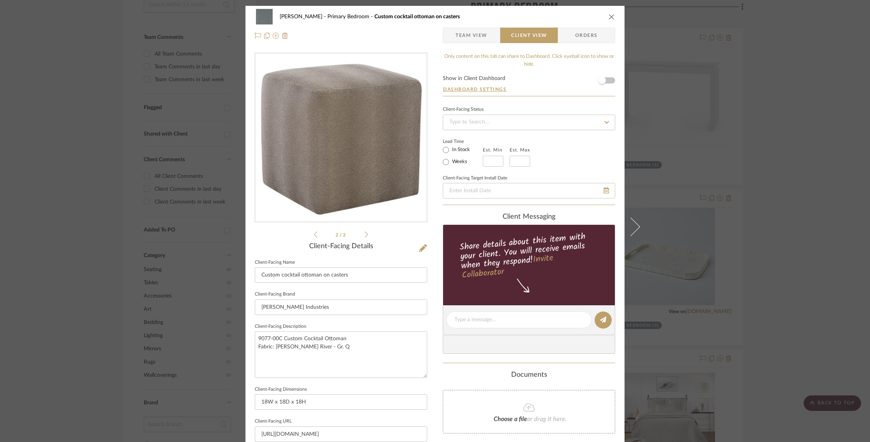
scroll to position [0, 0]
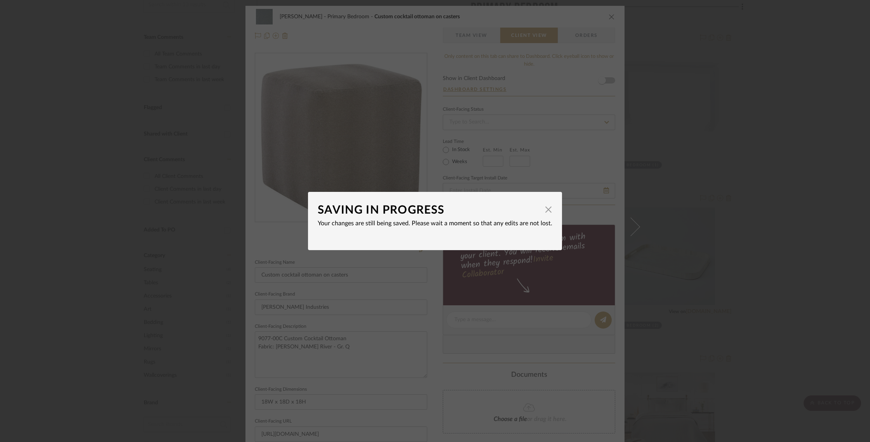
click at [382, 45] on div "SAVING IN PROGRESS × Your changes are still being saved. Please wait a moment s…" at bounding box center [435, 221] width 870 height 442
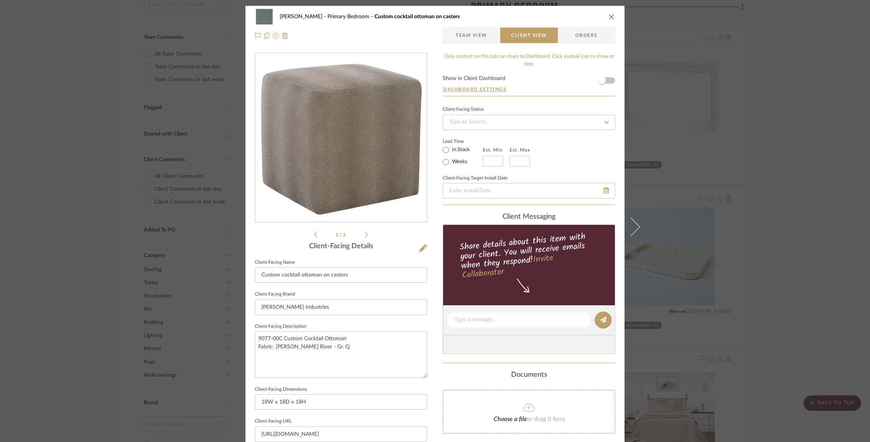
click at [609, 15] on icon "close" at bounding box center [611, 17] width 6 height 6
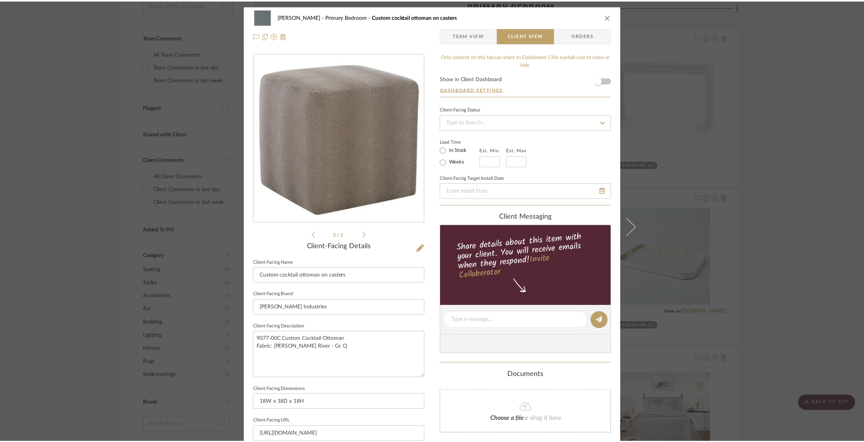
scroll to position [183, 0]
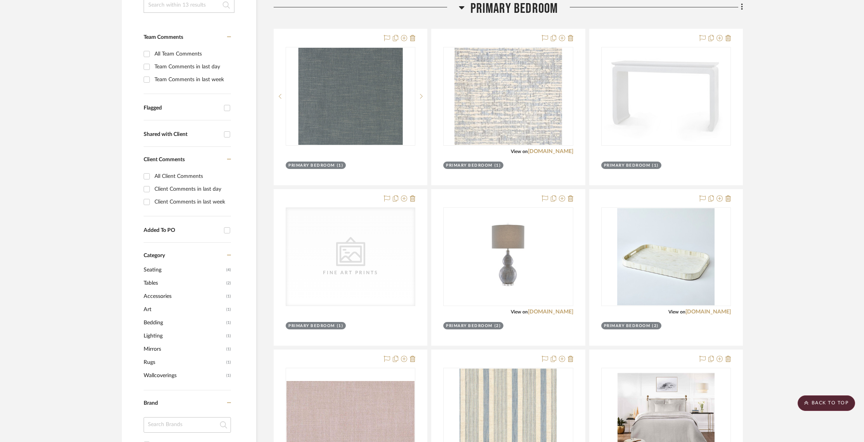
drag, startPoint x: 869, startPoint y: 126, endPoint x: 865, endPoint y: 257, distance: 130.9
click at [864, 259] on html "Chrome Web Clipper Import Pinterest Support All Projects Library Inspiration Up…" at bounding box center [432, 38] width 864 height 442
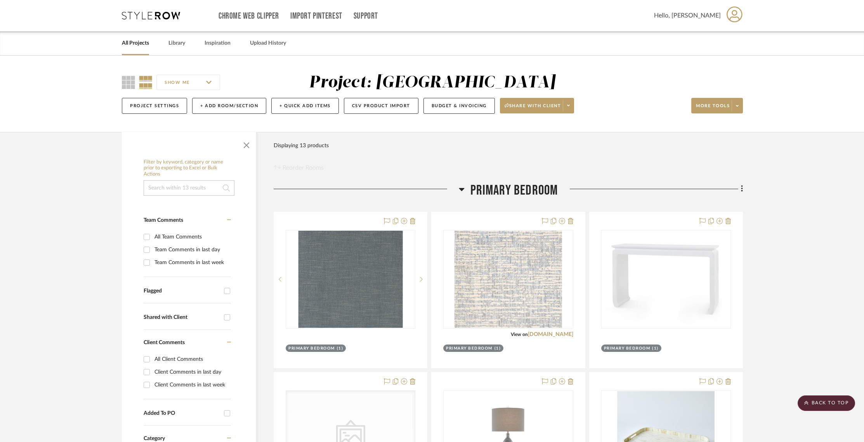
scroll to position [0, 0]
click at [533, 145] on div "Filter Products Displaying 13 products Reorder Rooms" at bounding box center [508, 155] width 469 height 35
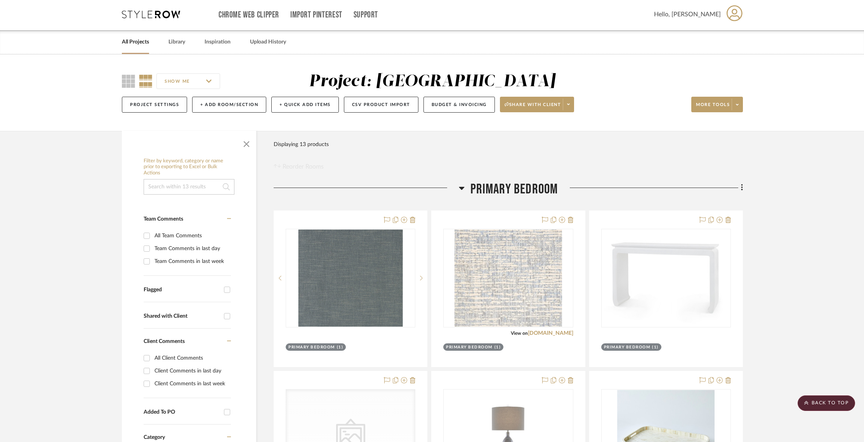
scroll to position [0, 0]
